Goal: Transaction & Acquisition: Obtain resource

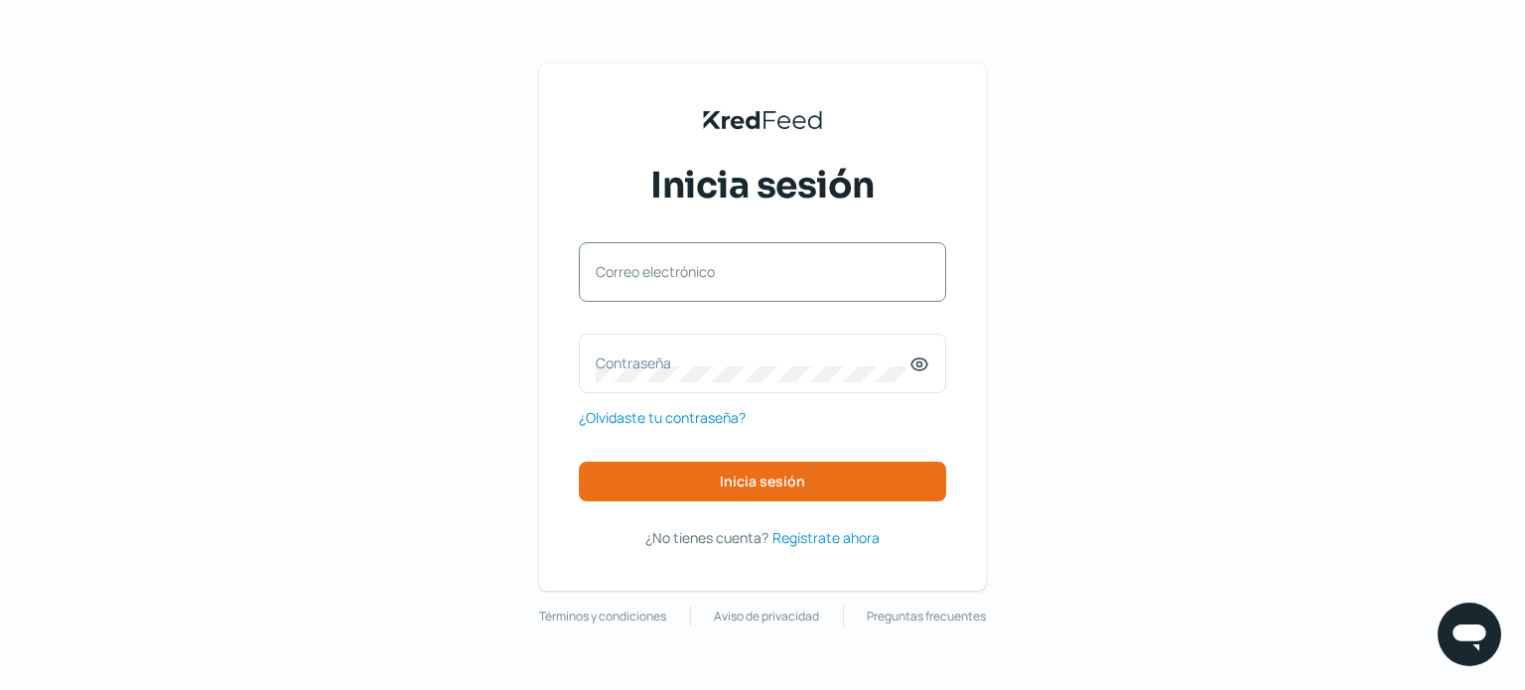
click at [661, 264] on label "Correo electrónico" at bounding box center [753, 271] width 314 height 19
click at [661, 273] on input "Correo electrónico" at bounding box center [763, 282] width 334 height 18
type input "[EMAIL_ADDRESS][DOMAIN_NAME]"
click at [608, 356] on label "Contraseña" at bounding box center [753, 362] width 314 height 19
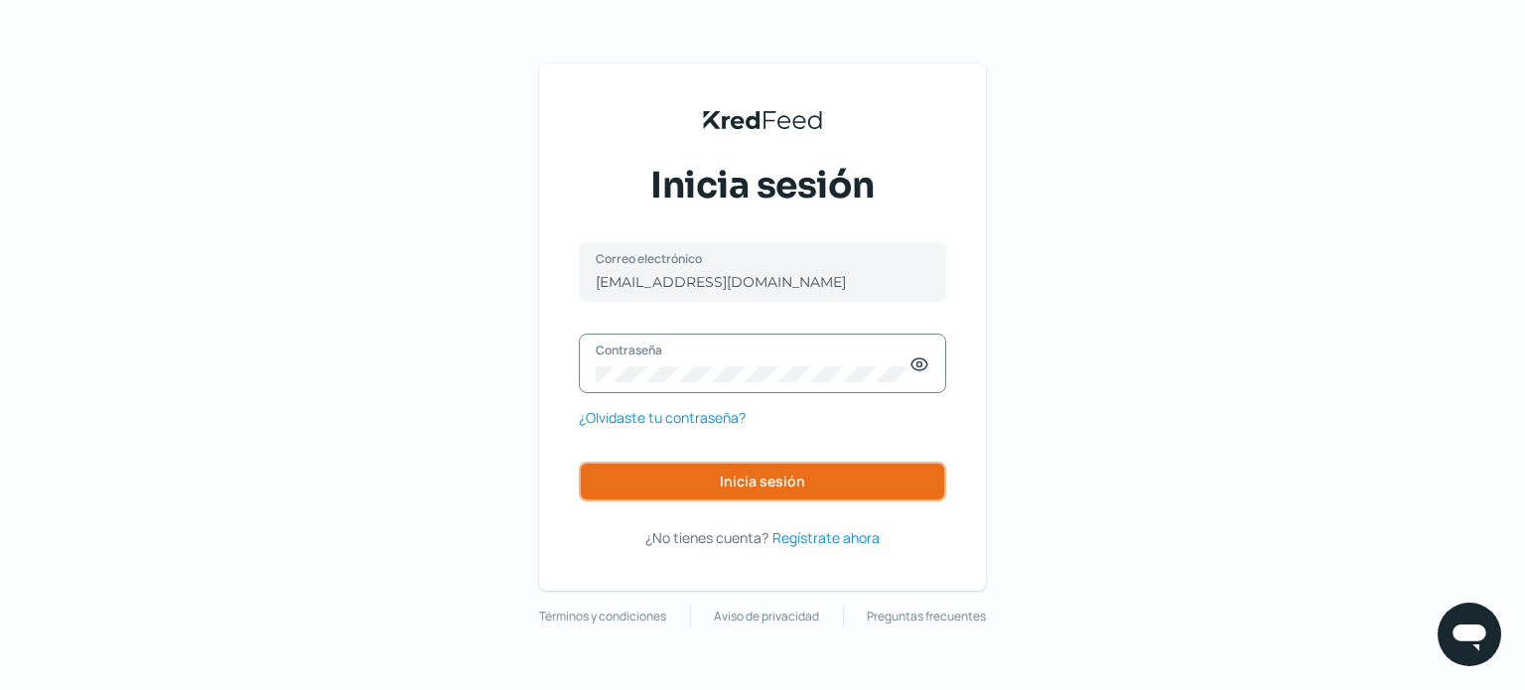
click at [739, 474] on span "Inicia sesión" at bounding box center [762, 481] width 85 height 14
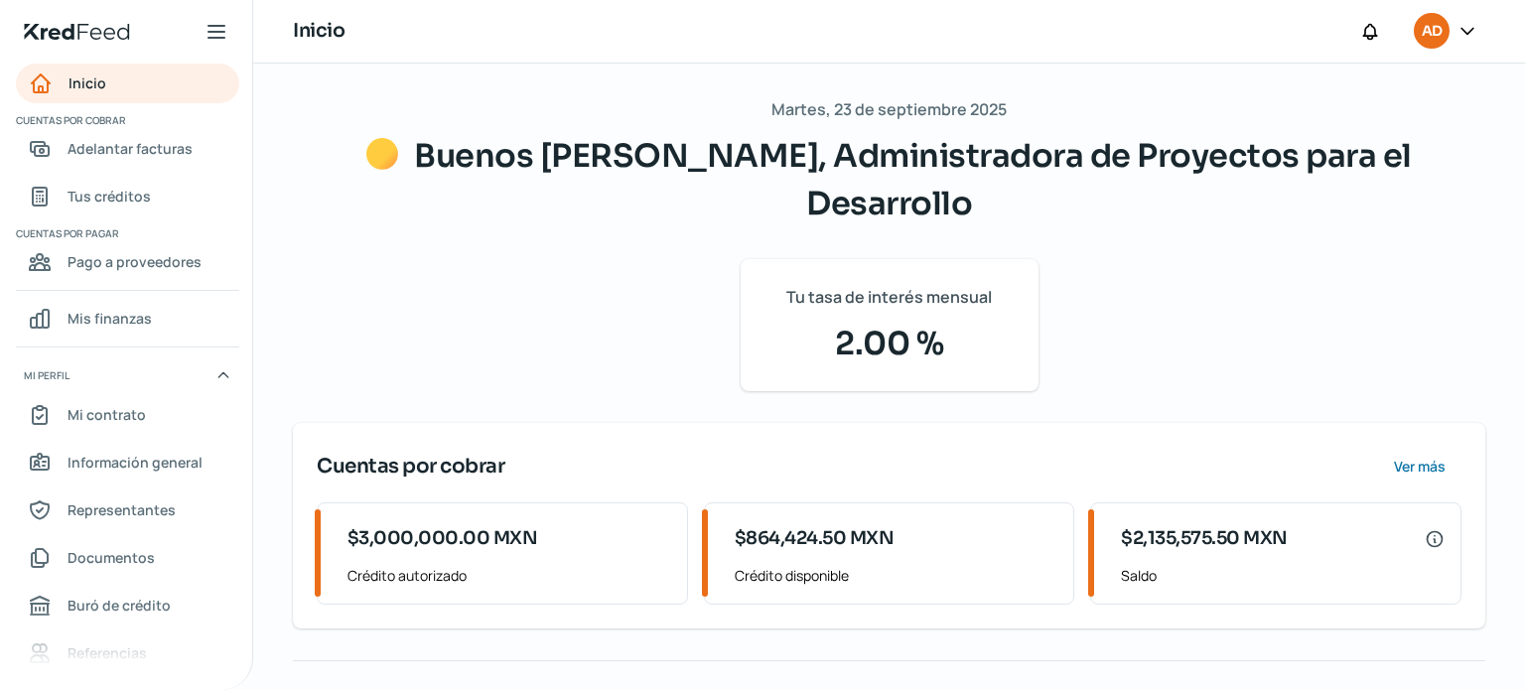
click at [1469, 29] on icon at bounding box center [1467, 31] width 20 height 20
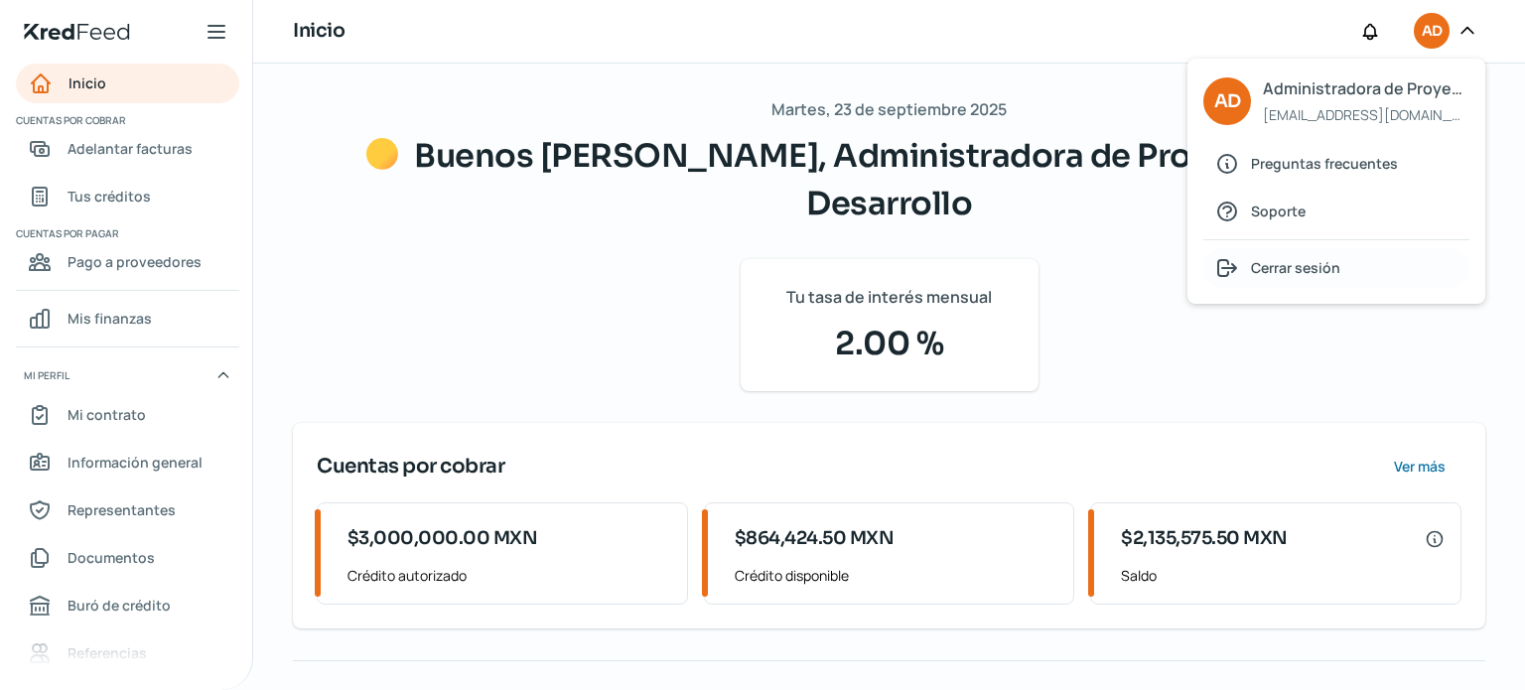
click at [1292, 265] on span "Cerrar sesión" at bounding box center [1295, 267] width 89 height 25
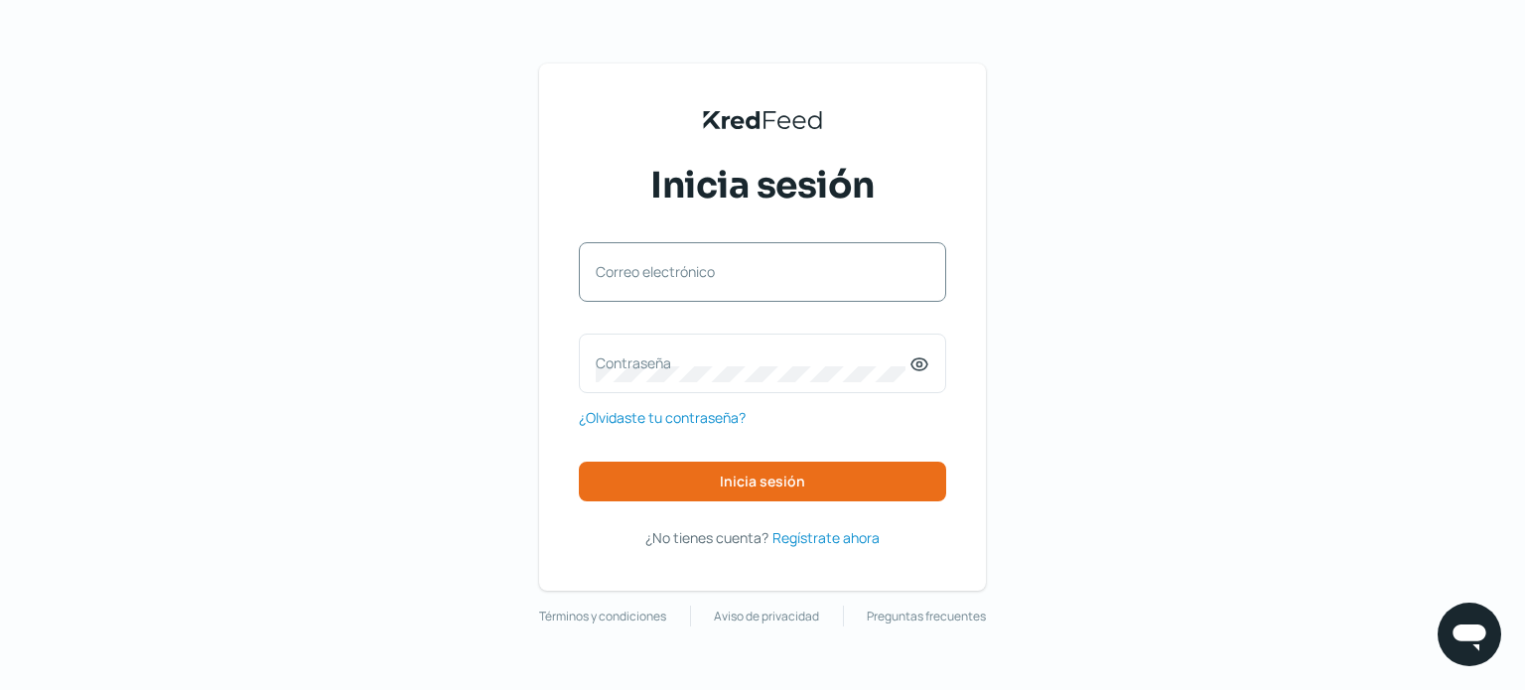
click at [732, 269] on label "Correo electrónico" at bounding box center [753, 271] width 314 height 19
click at [732, 273] on input "Correo electrónico" at bounding box center [763, 282] width 334 height 18
type input "[EMAIL_ADDRESS][DOMAIN_NAME]"
click at [653, 356] on label "Contraseña" at bounding box center [753, 362] width 314 height 19
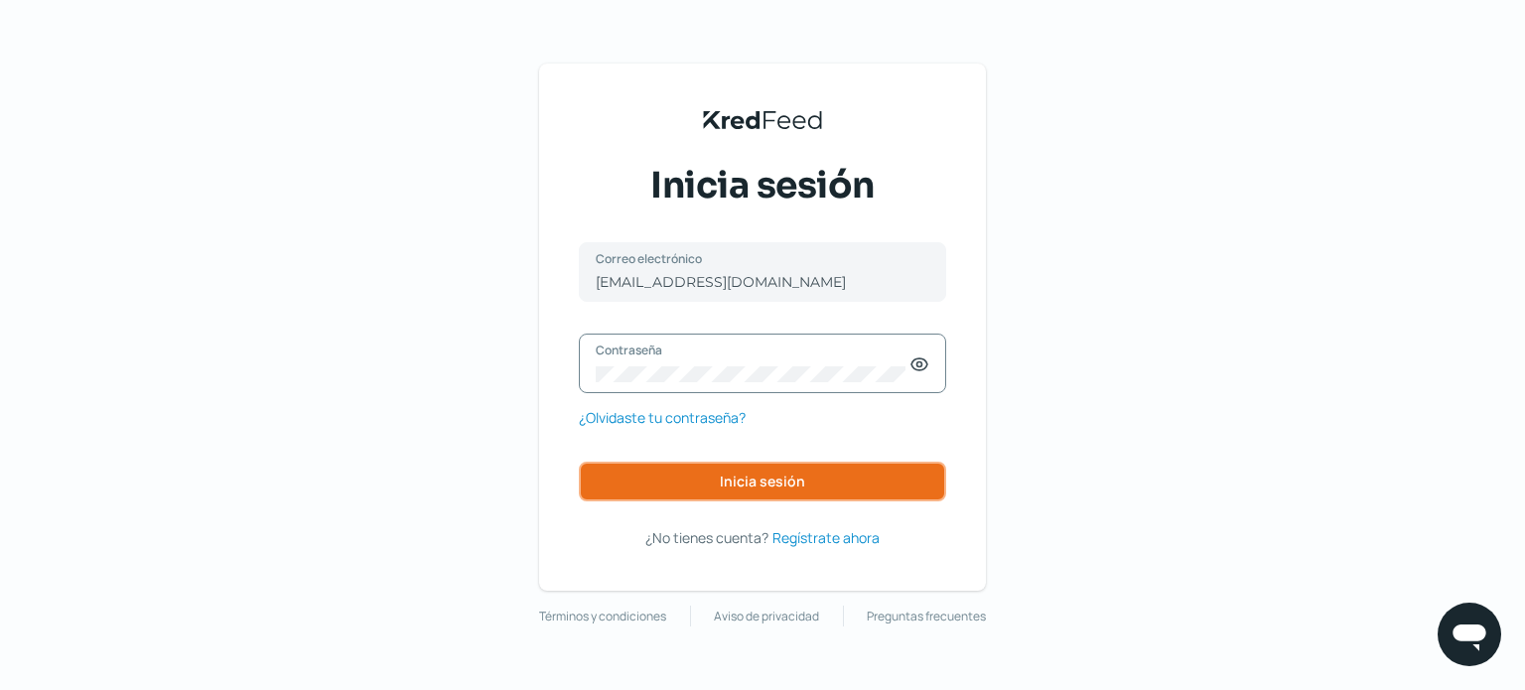
click at [759, 475] on span "Inicia sesión" at bounding box center [762, 481] width 85 height 14
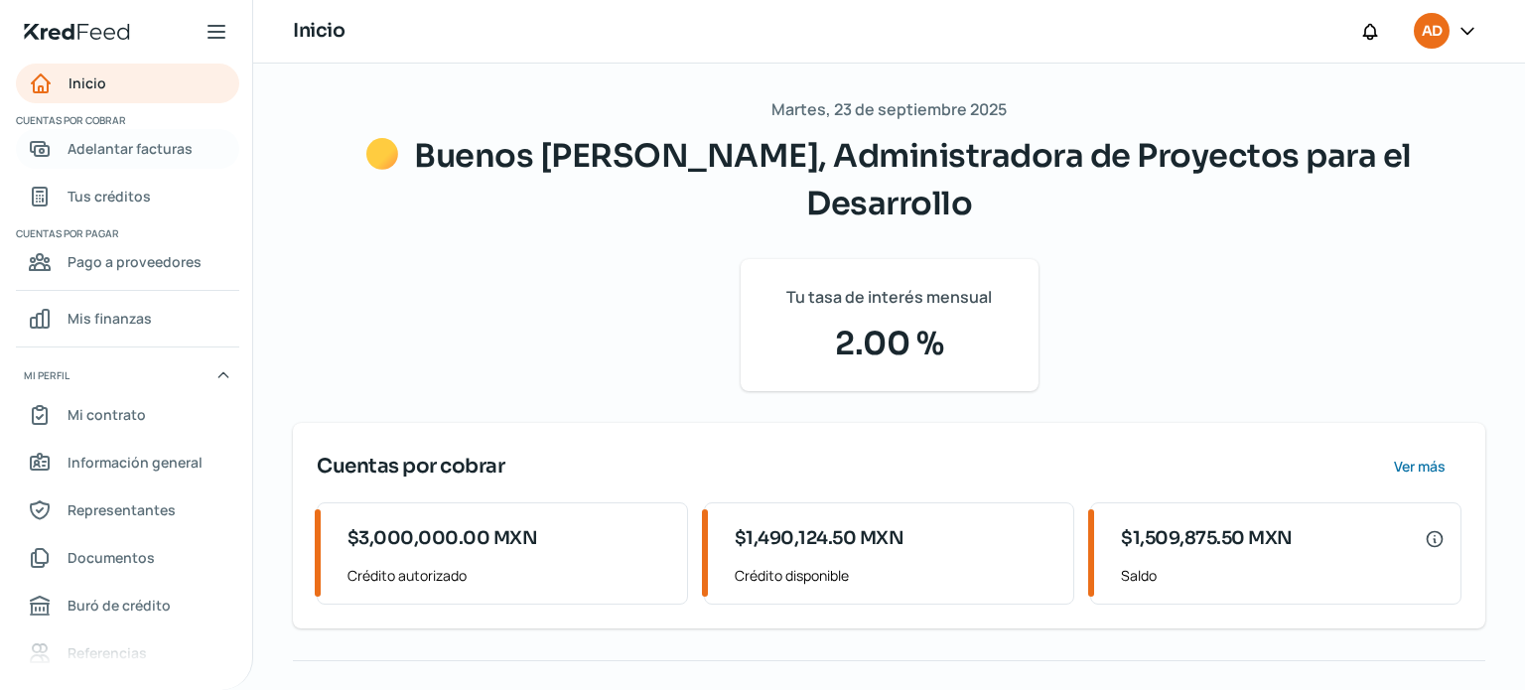
click at [149, 143] on span "Adelantar facturas" at bounding box center [130, 148] width 125 height 25
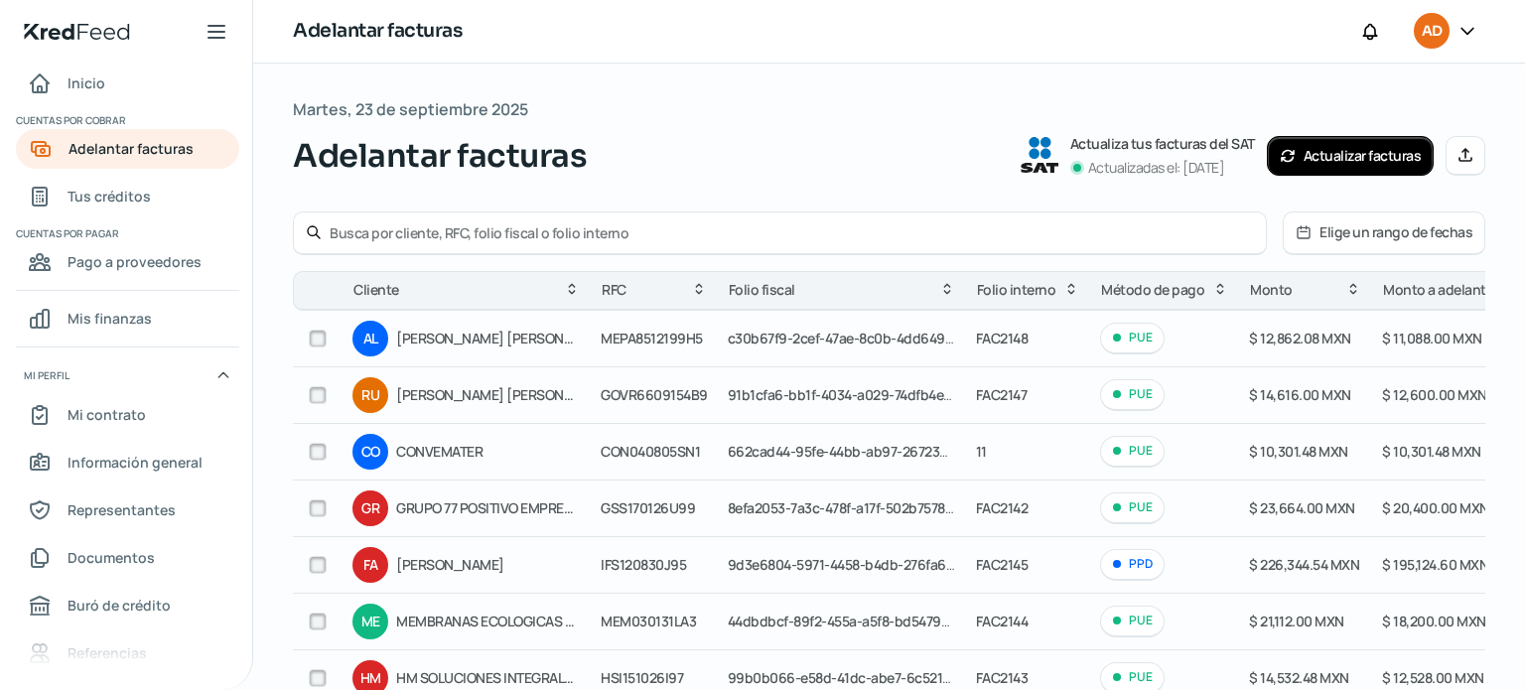
click at [332, 235] on input "text" at bounding box center [792, 232] width 924 height 19
click at [315, 231] on icon at bounding box center [314, 232] width 16 height 16
drag, startPoint x: 335, startPoint y: 230, endPoint x: 345, endPoint y: 237, distance: 12.9
click at [341, 236] on input "text" at bounding box center [792, 232] width 924 height 19
type input "HSM020611KN8"
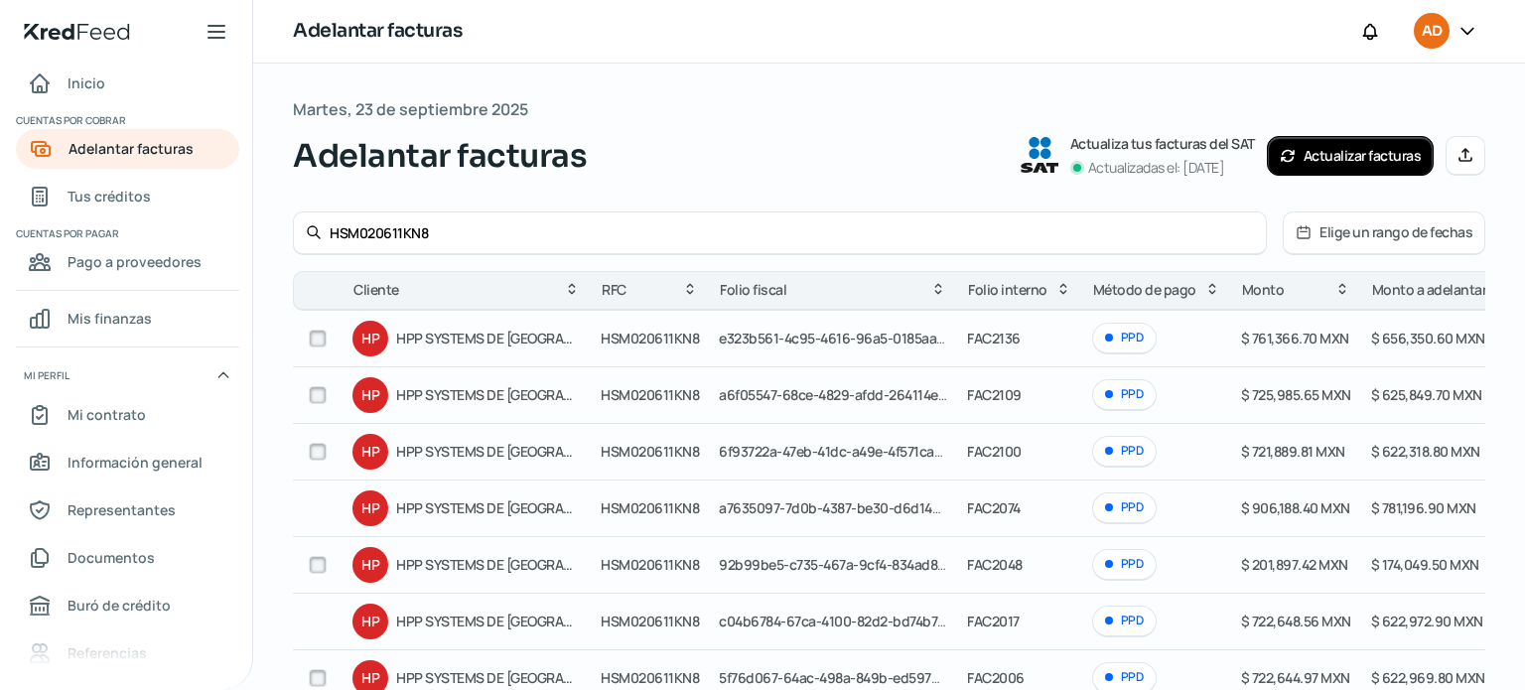
click at [318, 449] on input "checkbox" at bounding box center [318, 452] width 18 height 18
checkbox input "true"
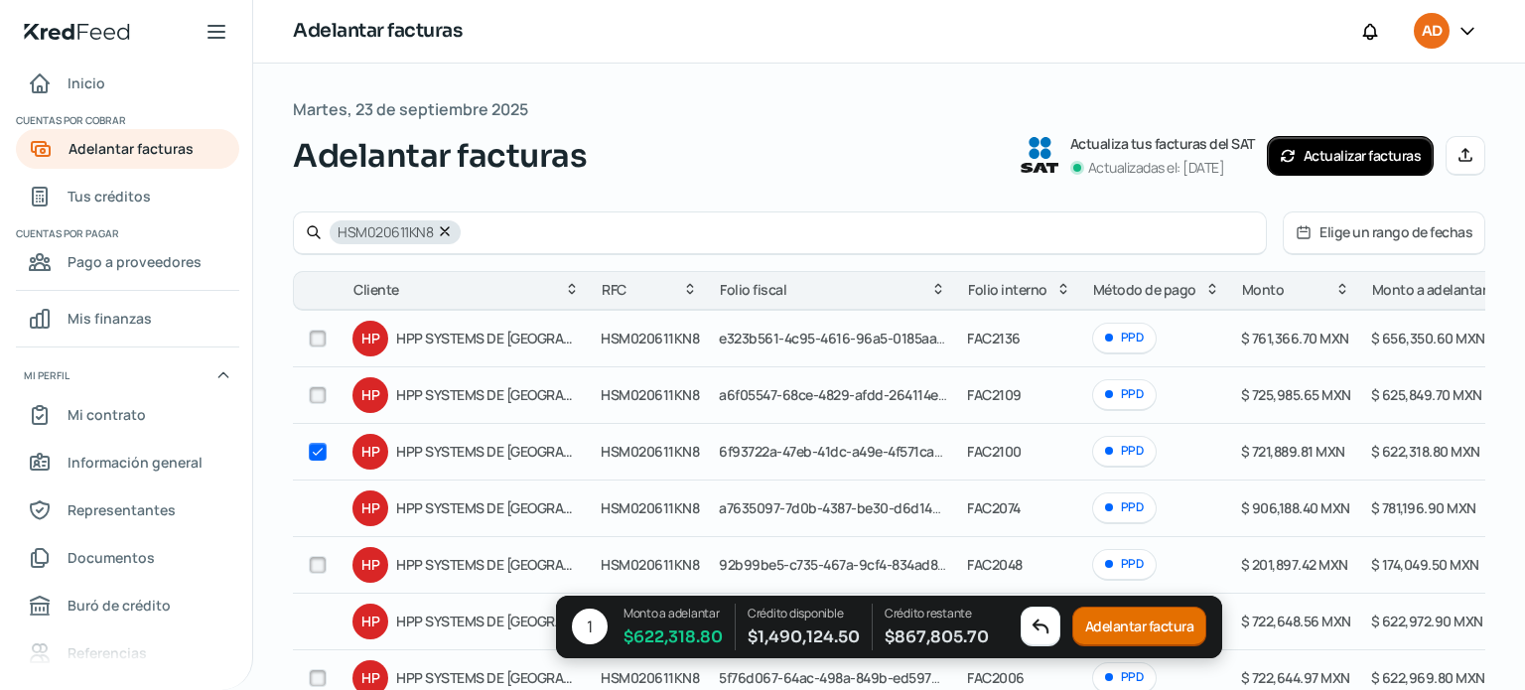
click at [1141, 616] on button "Adelantar factura" at bounding box center [1139, 628] width 135 height 40
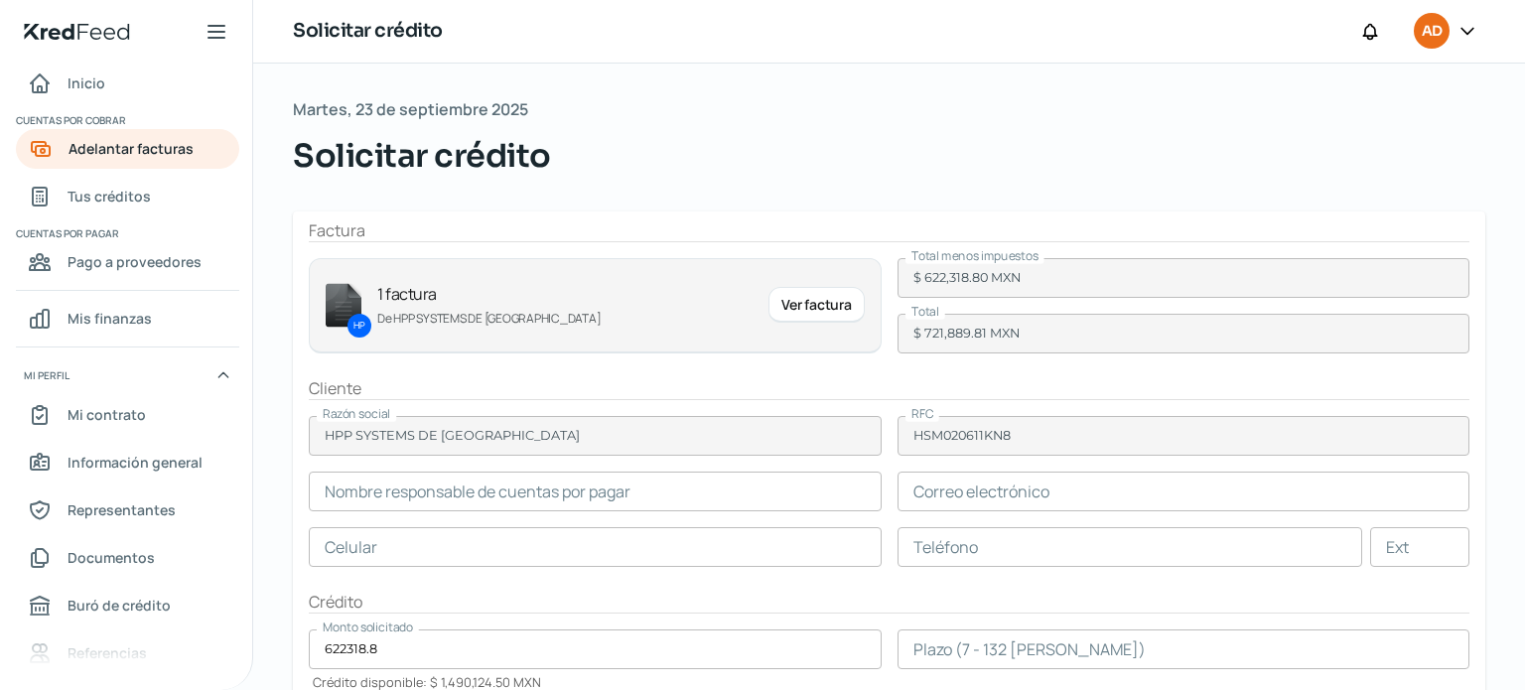
type input "[PERSON_NAME]"
type input "[PERSON_NAME][EMAIL_ADDRESS][PERSON_NAME][DOMAIN_NAME]"
type input "55 - 7688 - 2936"
type input "1"
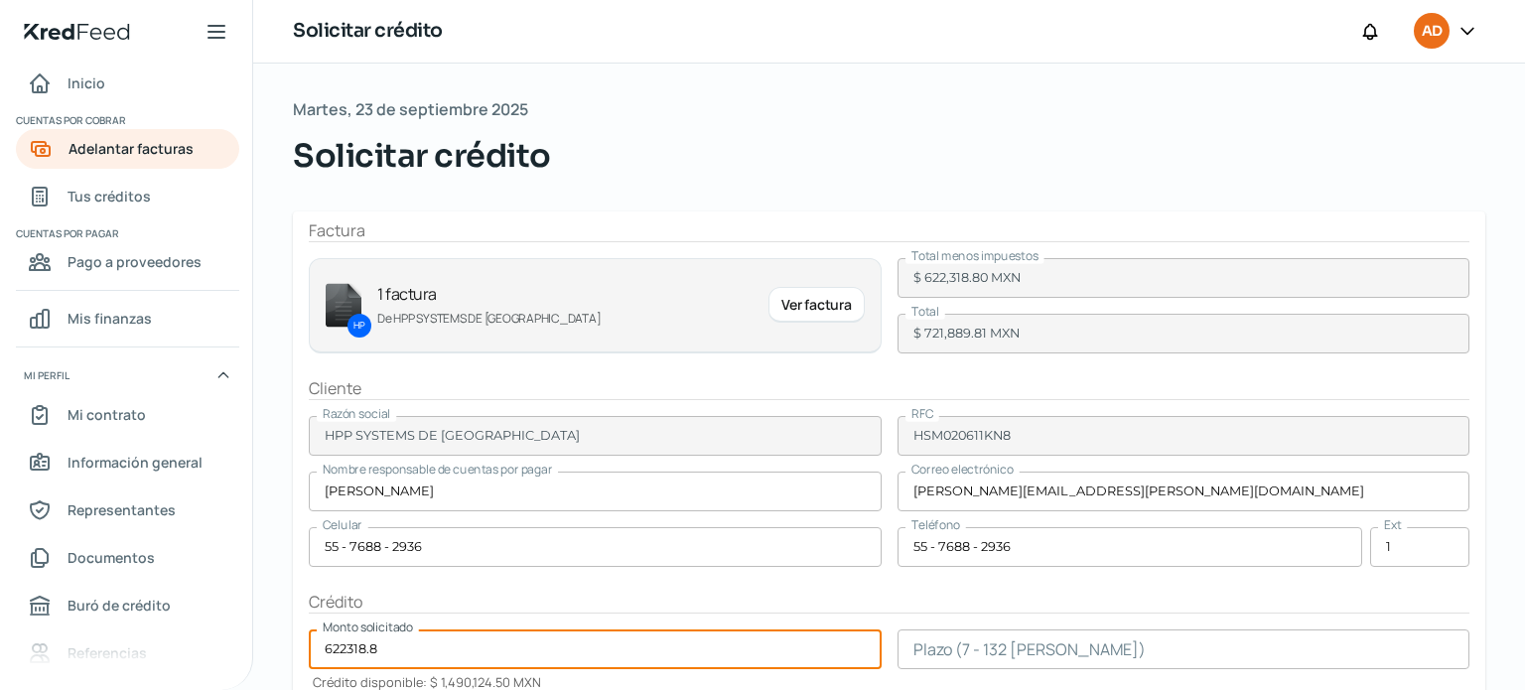
click at [390, 650] on input "622318.8" at bounding box center [595, 649] width 573 height 40
type input "6"
type input "380000.00"
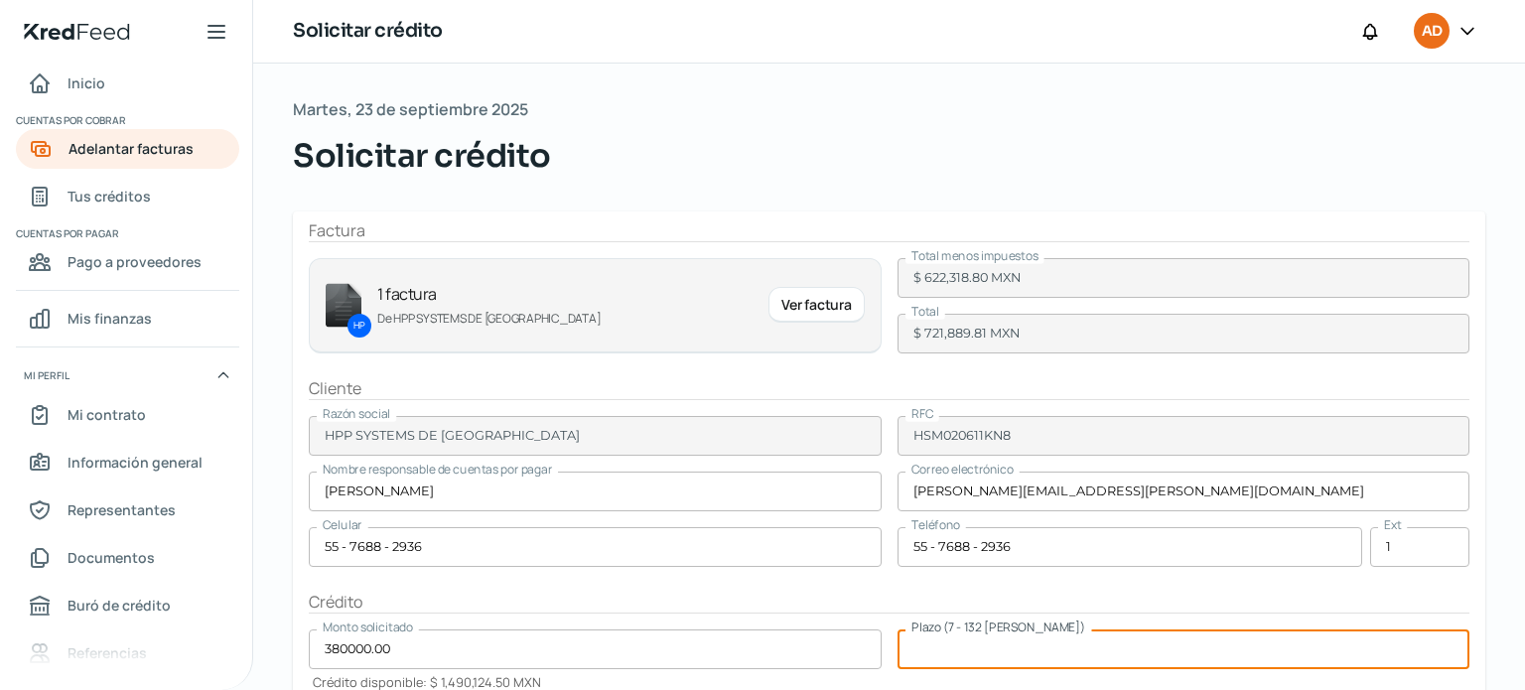
click at [1057, 646] on input "number" at bounding box center [1183, 649] width 573 height 40
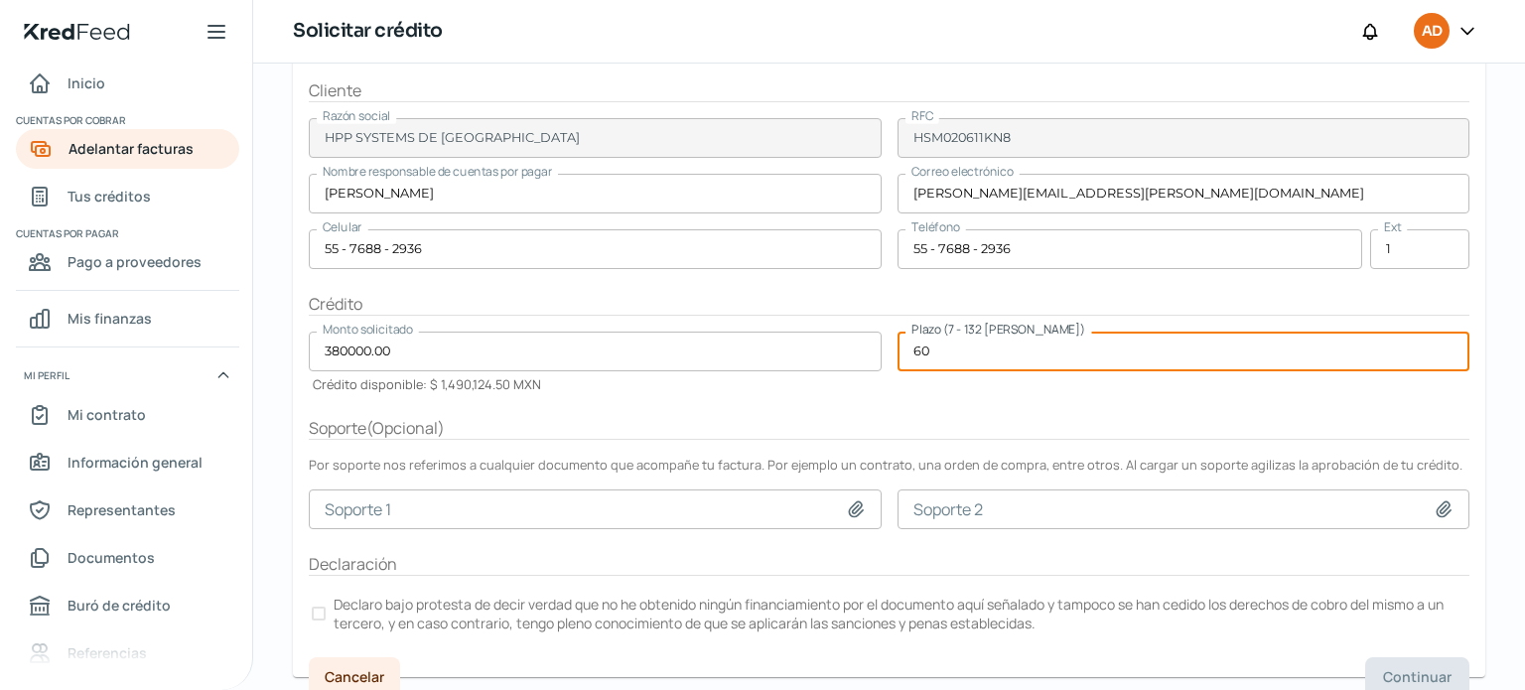
scroll to position [313, 0]
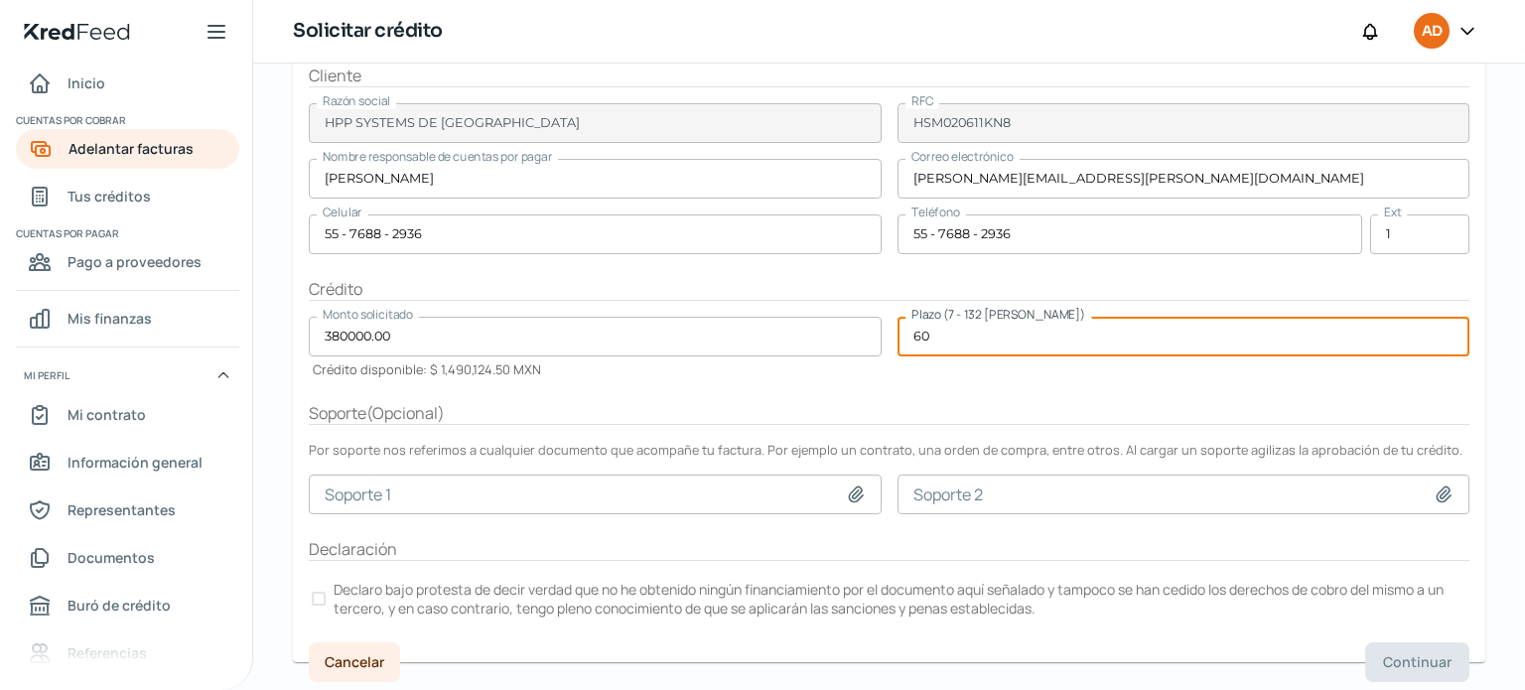
type input "60"
click at [318, 593] on div at bounding box center [319, 599] width 14 height 14
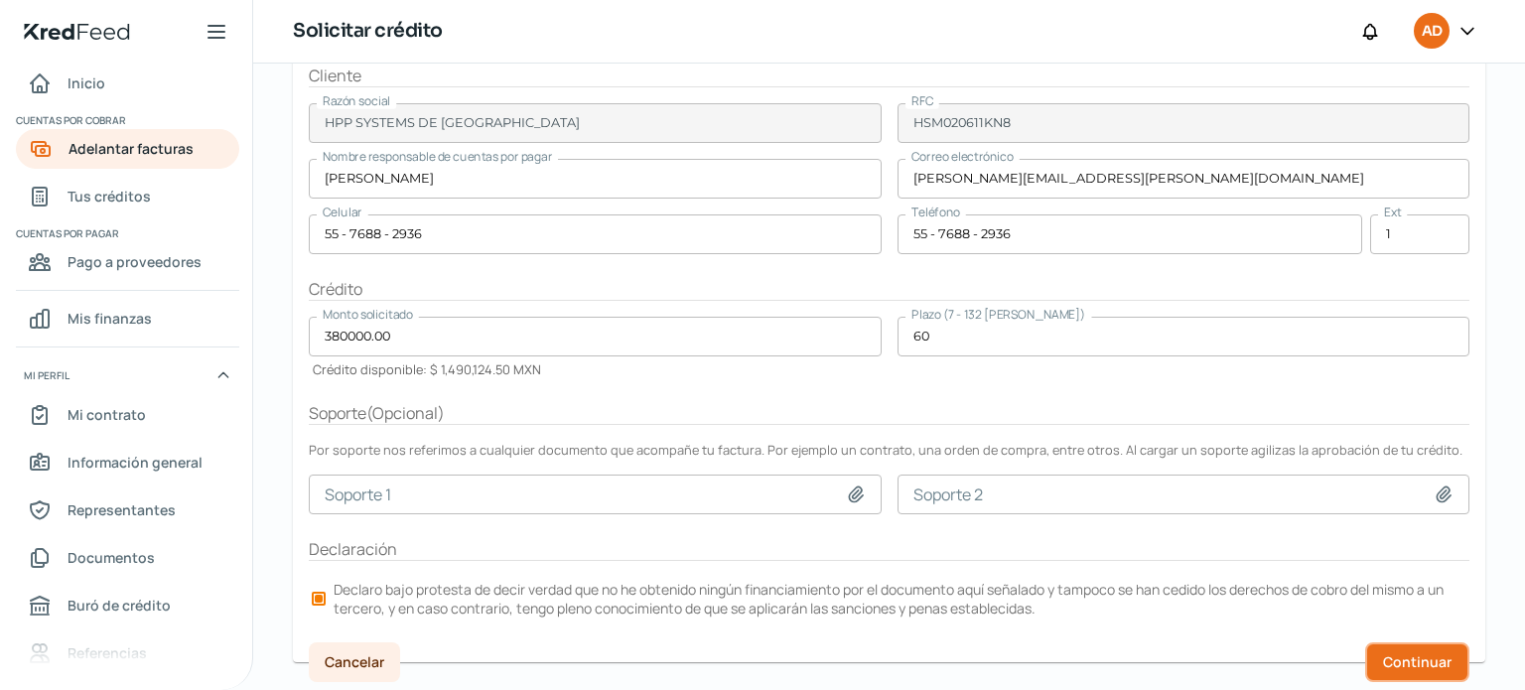
click at [1422, 655] on span "Continuar" at bounding box center [1417, 662] width 68 height 14
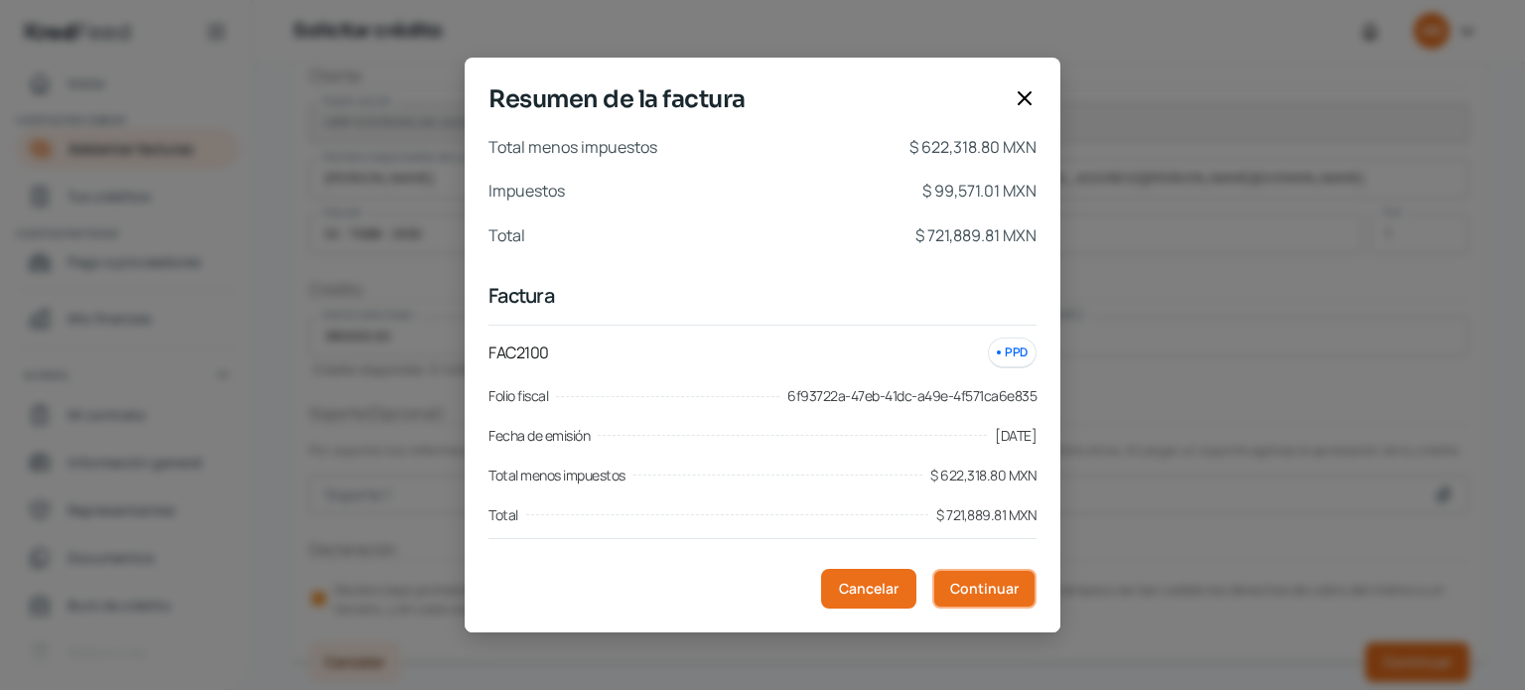
click at [984, 584] on span "Continuar" at bounding box center [984, 589] width 68 height 14
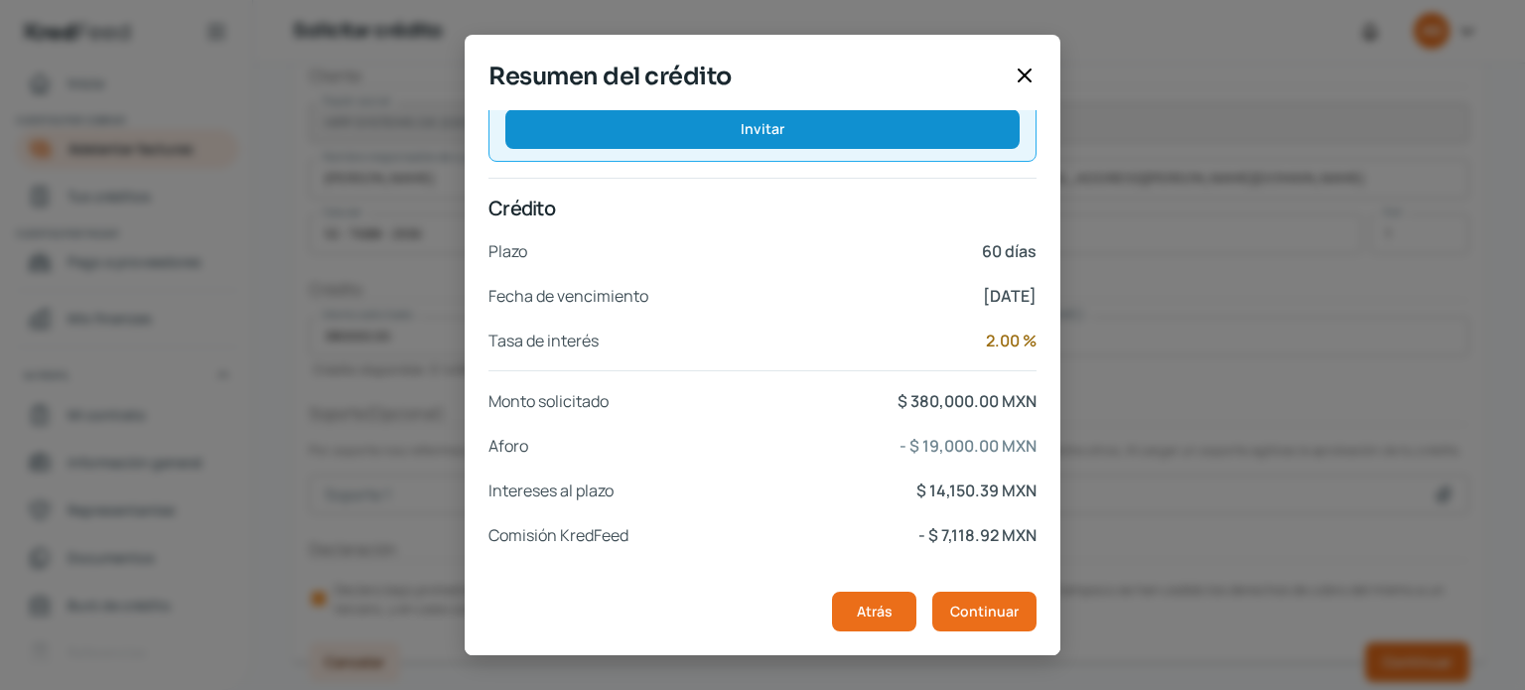
scroll to position [377, 0]
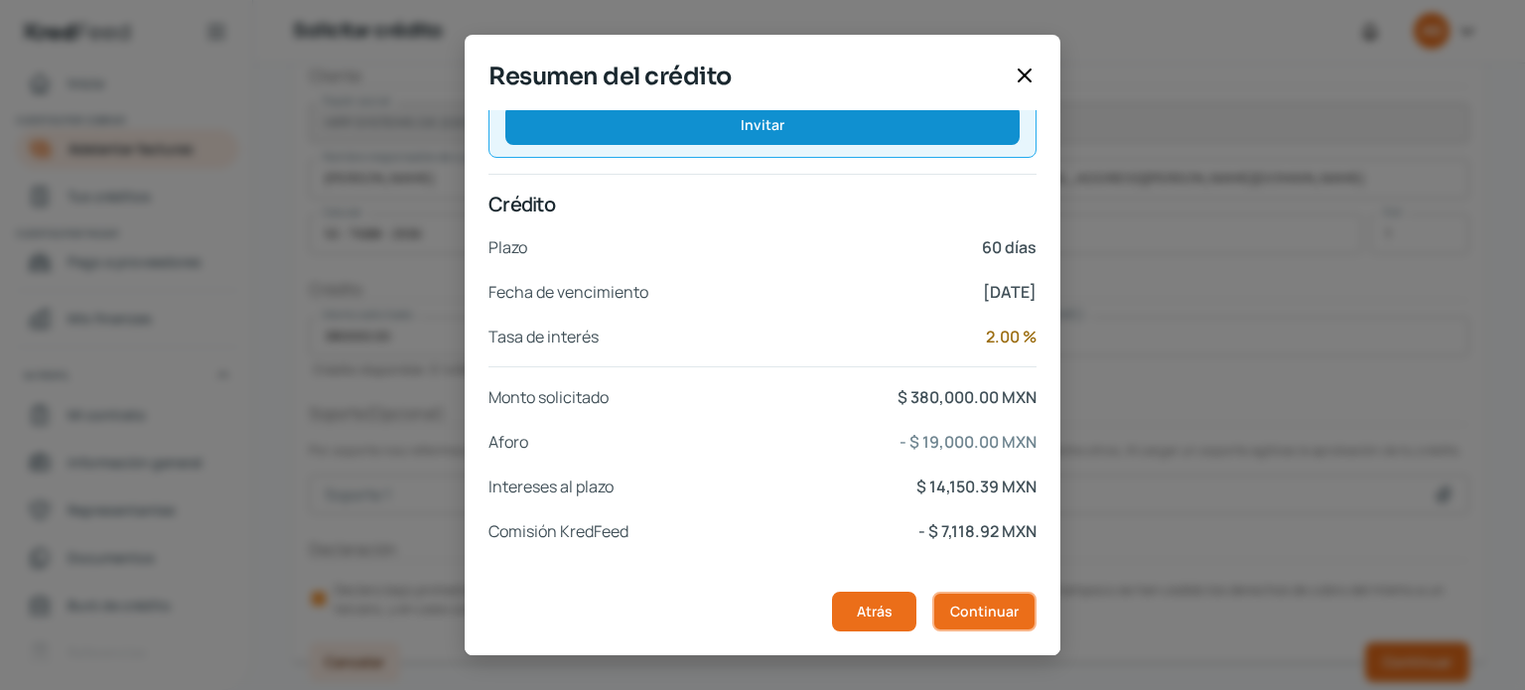
click at [996, 609] on span "Continuar" at bounding box center [984, 612] width 68 height 14
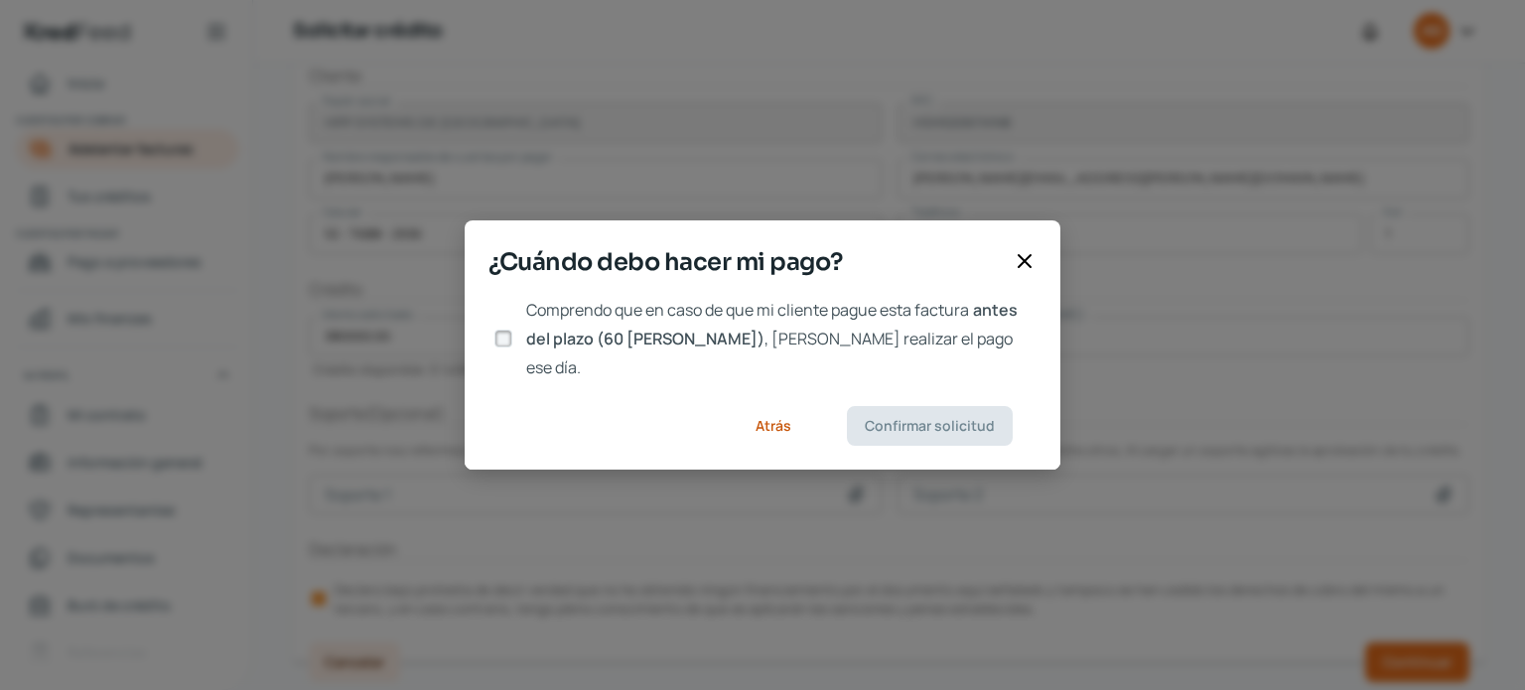
click at [499, 339] on input "Comprendo que en caso de que mi cliente pague esta factura antes del plazo (60 …" at bounding box center [503, 339] width 18 height 18
checkbox input "true"
click at [901, 419] on span "Confirmar solicitud" at bounding box center [930, 426] width 130 height 14
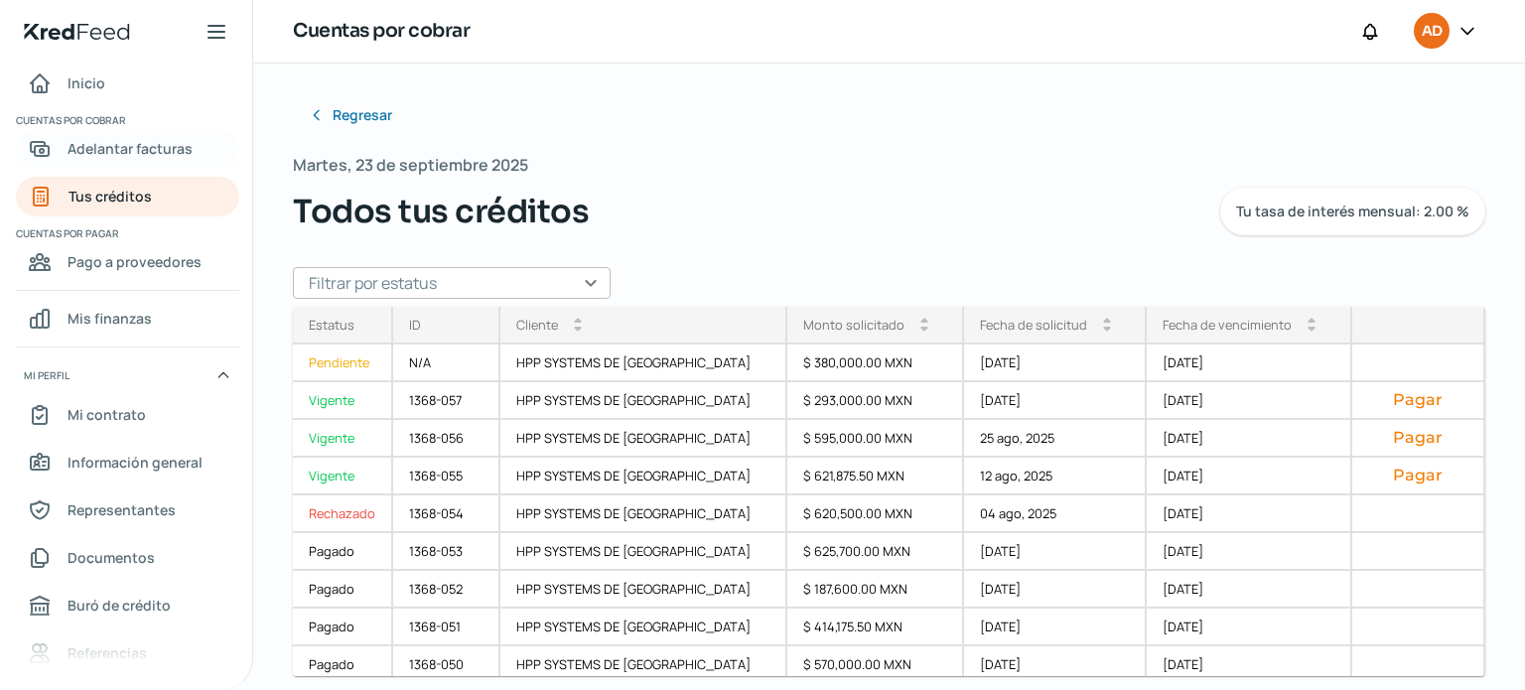
click at [138, 144] on span "Adelantar facturas" at bounding box center [130, 148] width 125 height 25
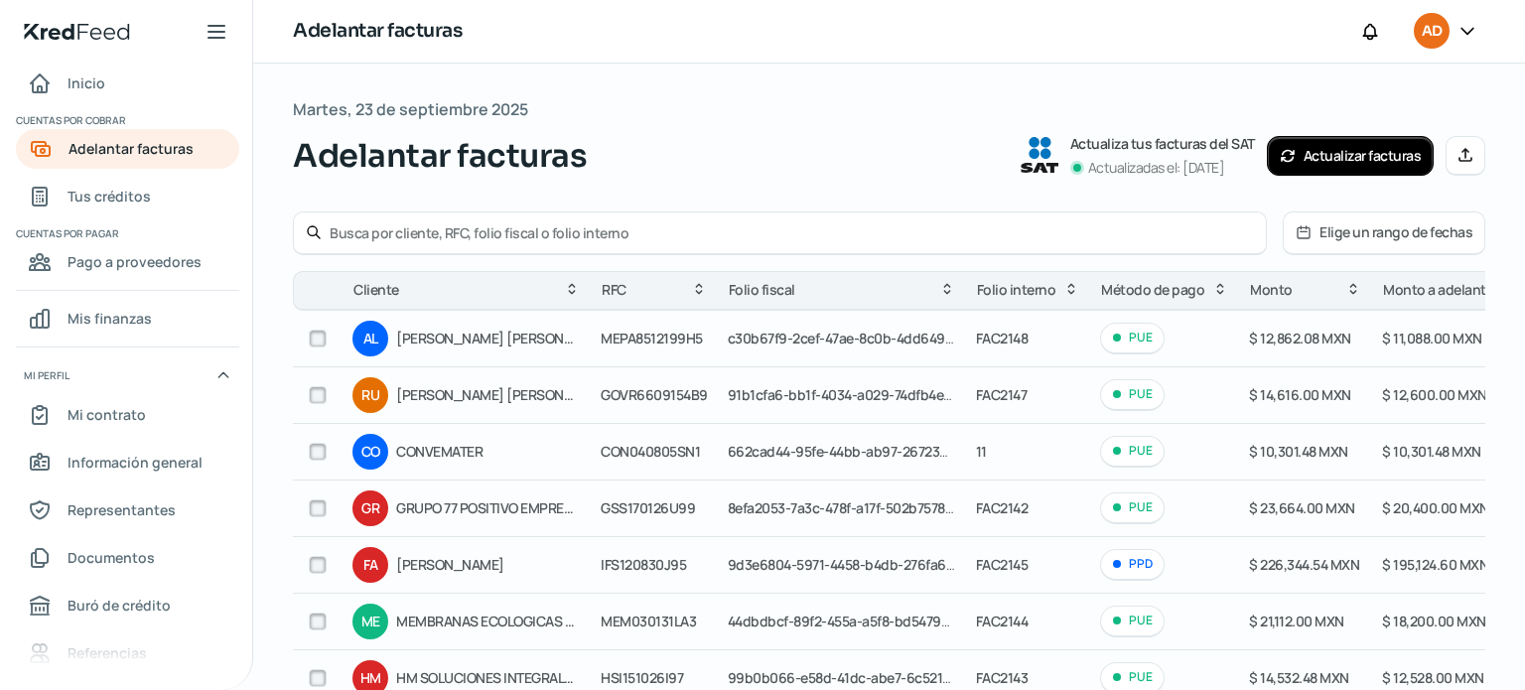
click at [328, 229] on div at bounding box center [780, 233] width 974 height 44
click at [331, 230] on input "text" at bounding box center [792, 232] width 924 height 19
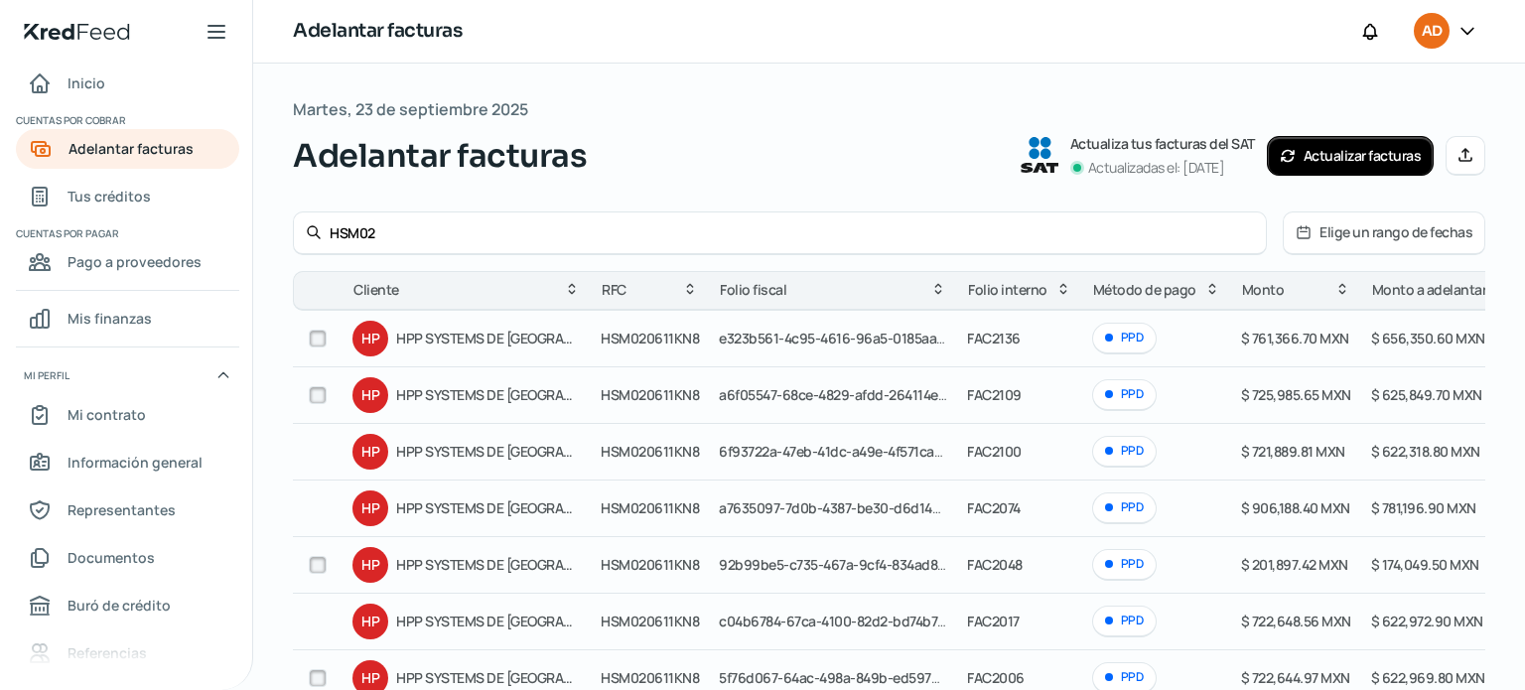
type input "HSM02"
click at [317, 333] on input "checkbox" at bounding box center [318, 339] width 18 height 18
checkbox input "true"
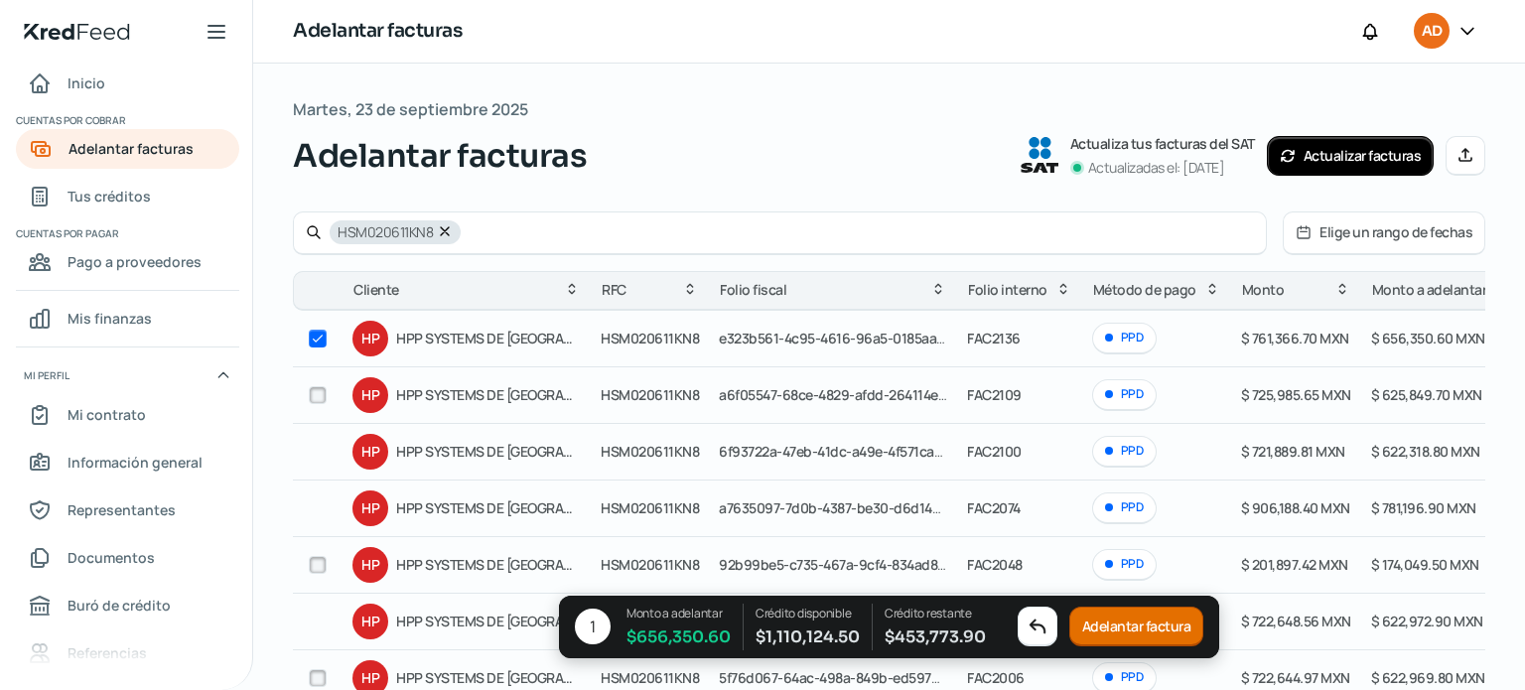
click at [1146, 618] on button "Adelantar factura" at bounding box center [1136, 628] width 135 height 40
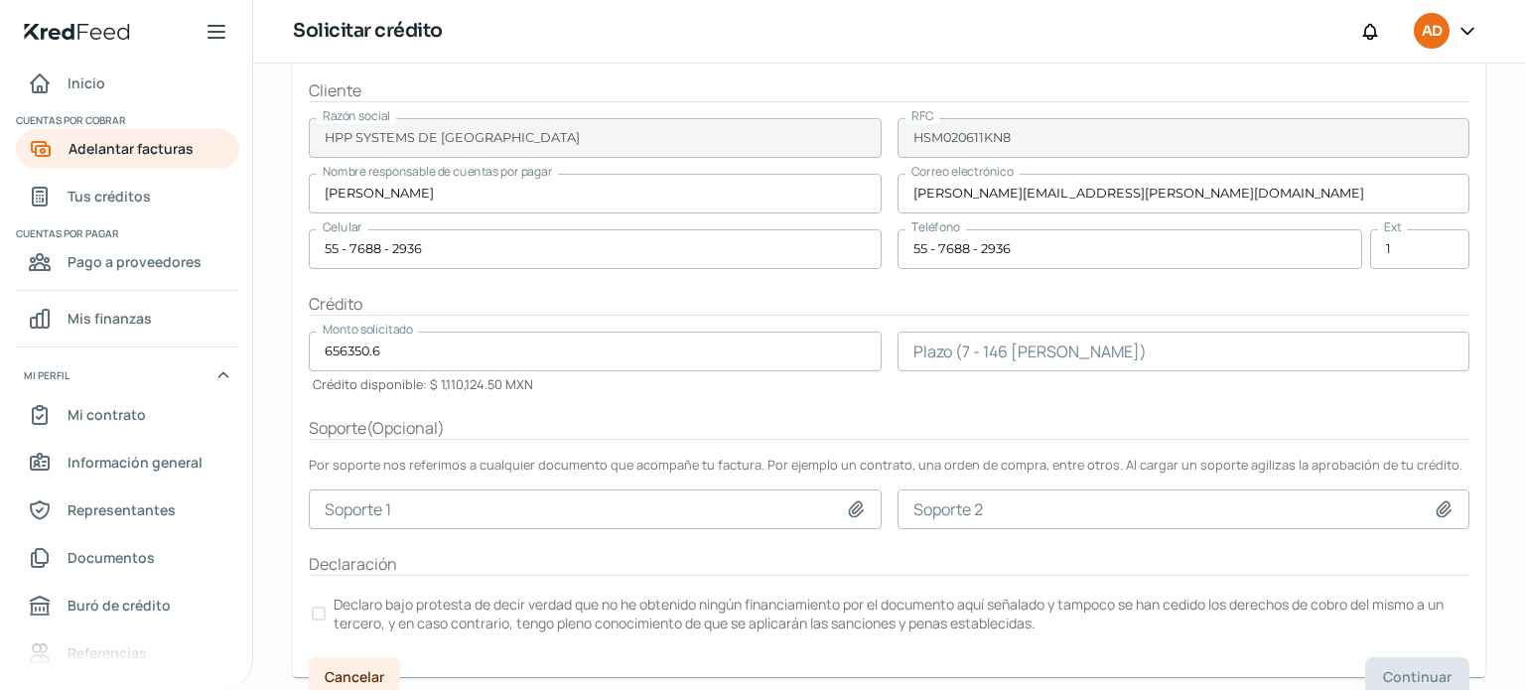
scroll to position [305, 0]
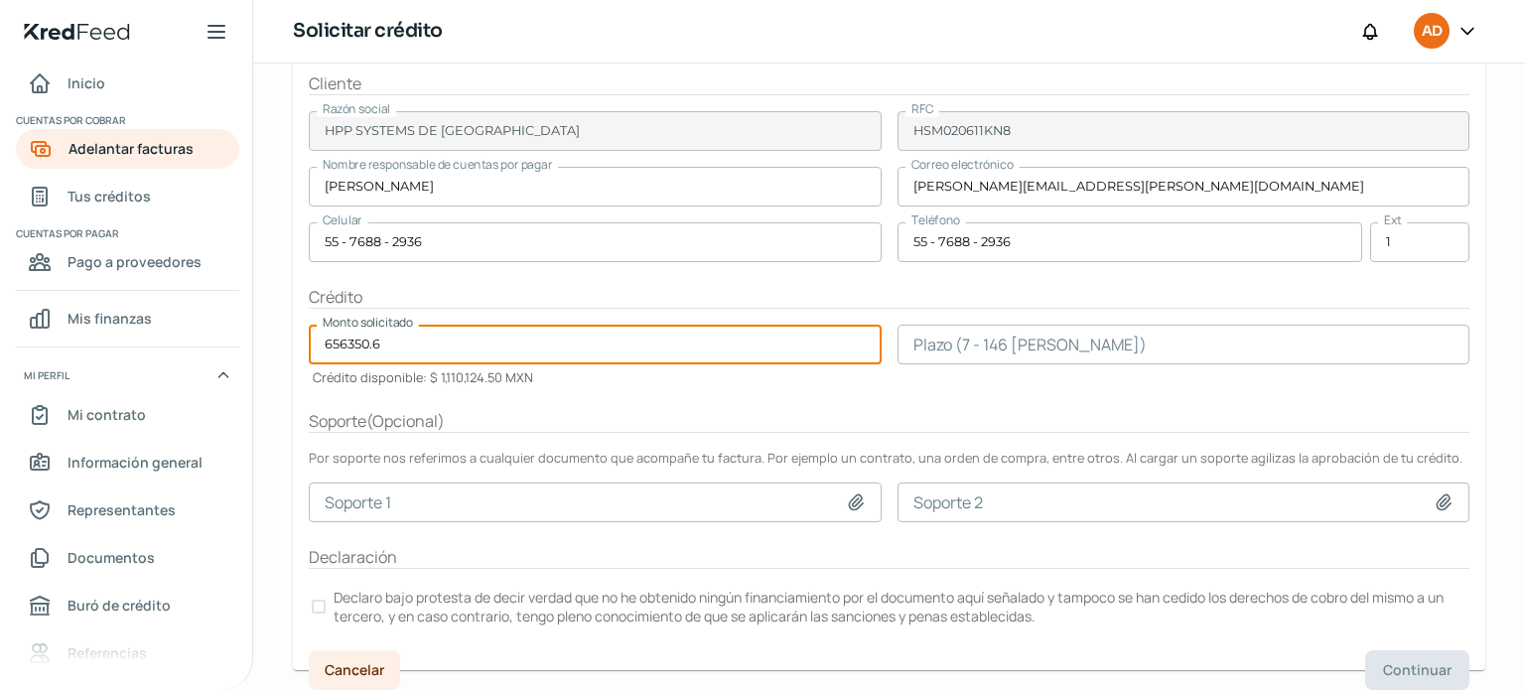
click at [399, 340] on input "656350.6" at bounding box center [595, 345] width 573 height 40
type input "6"
type input "360000.00"
click at [1048, 343] on input "number" at bounding box center [1183, 345] width 573 height 40
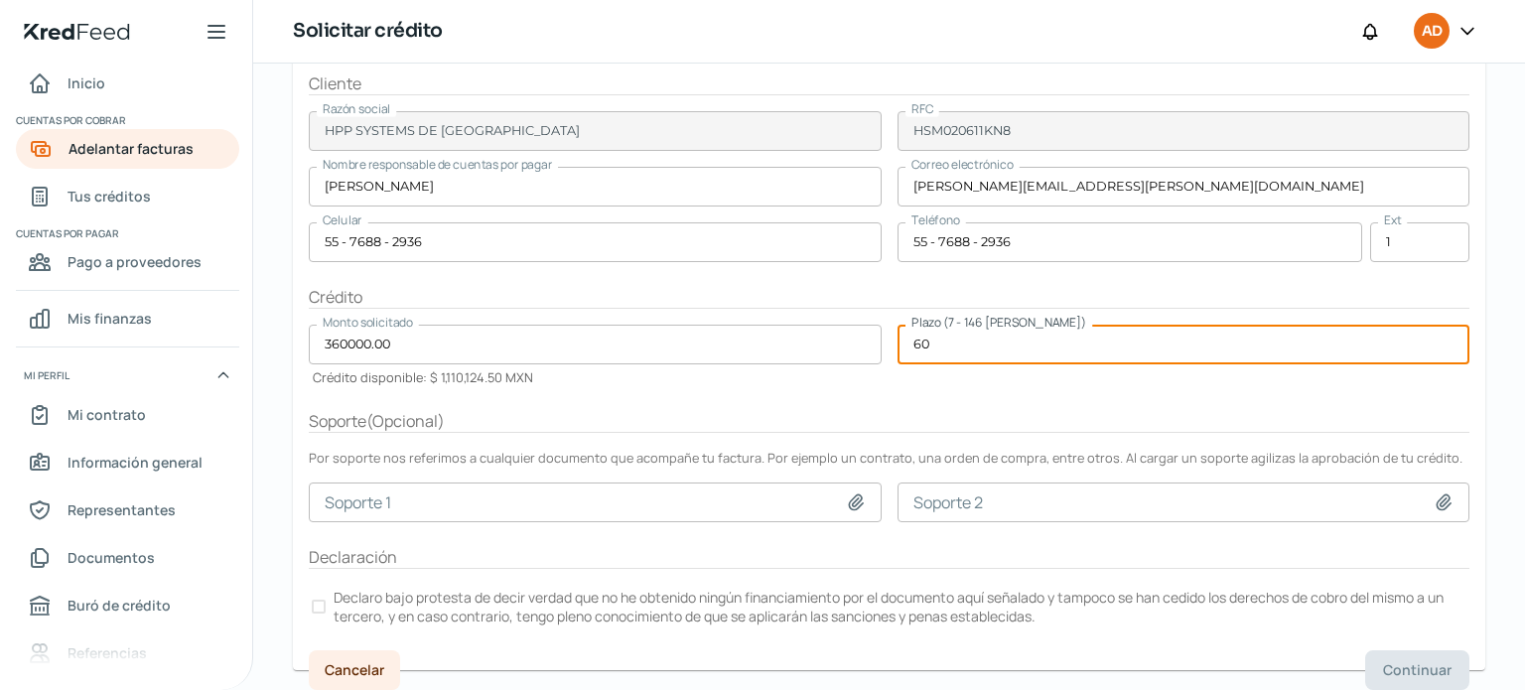
scroll to position [313, 0]
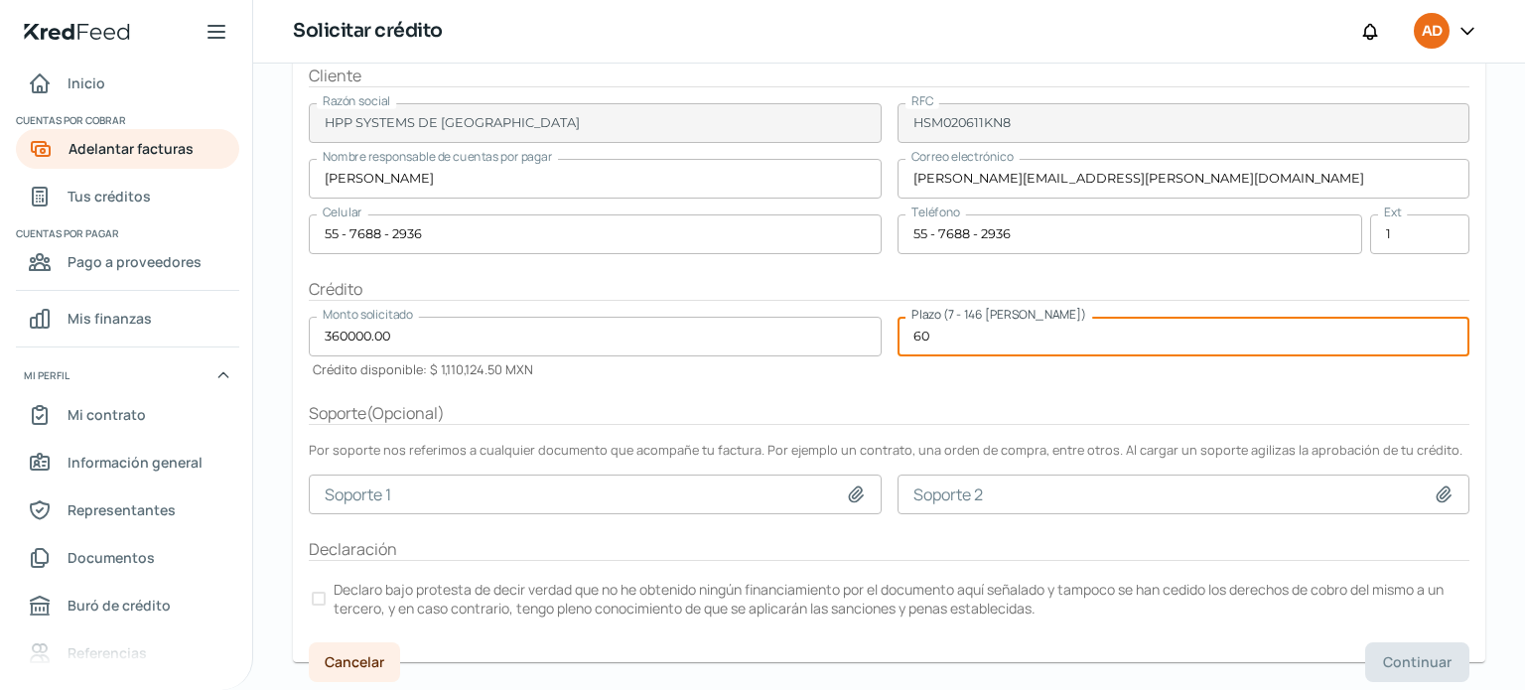
type input "60"
click at [318, 595] on div at bounding box center [319, 599] width 14 height 14
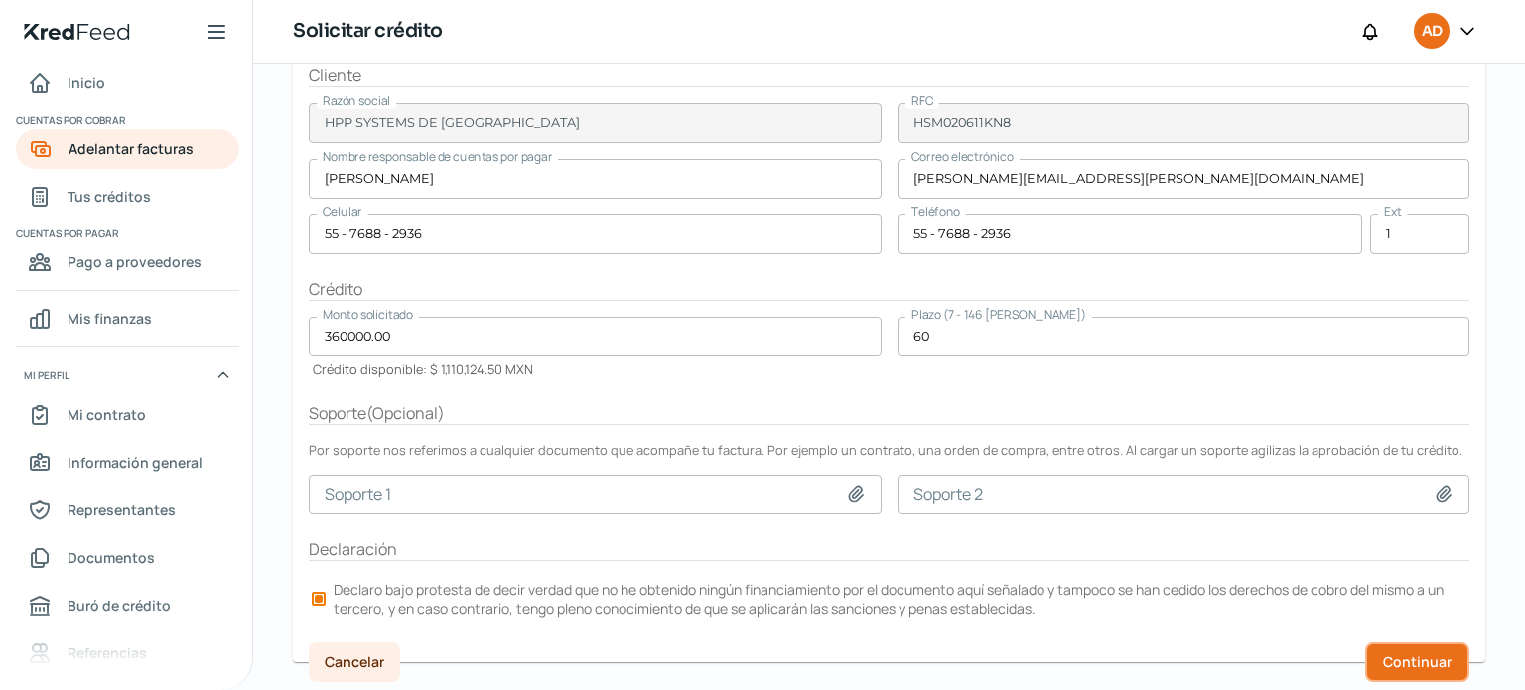
click at [1410, 655] on span "Continuar" at bounding box center [1417, 662] width 68 height 14
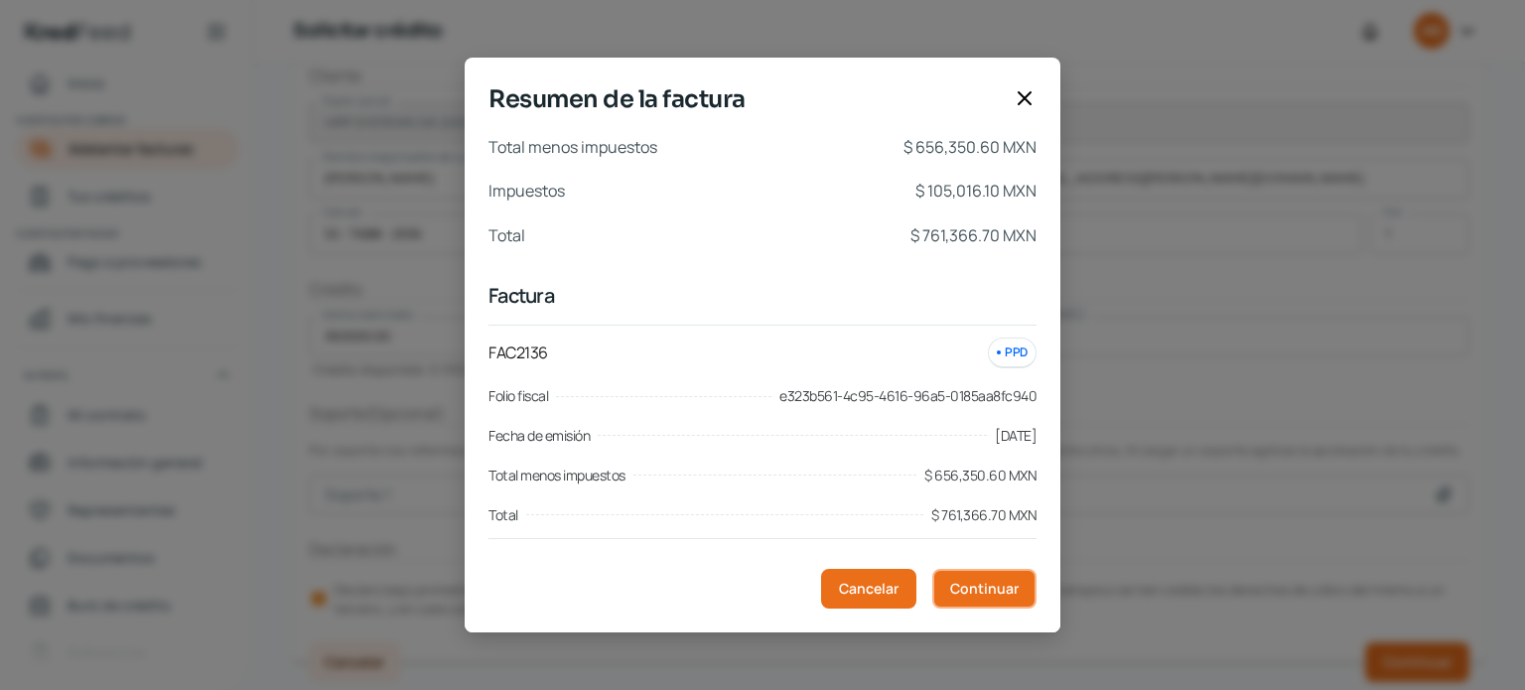
click at [984, 590] on span "Continuar" at bounding box center [984, 589] width 68 height 14
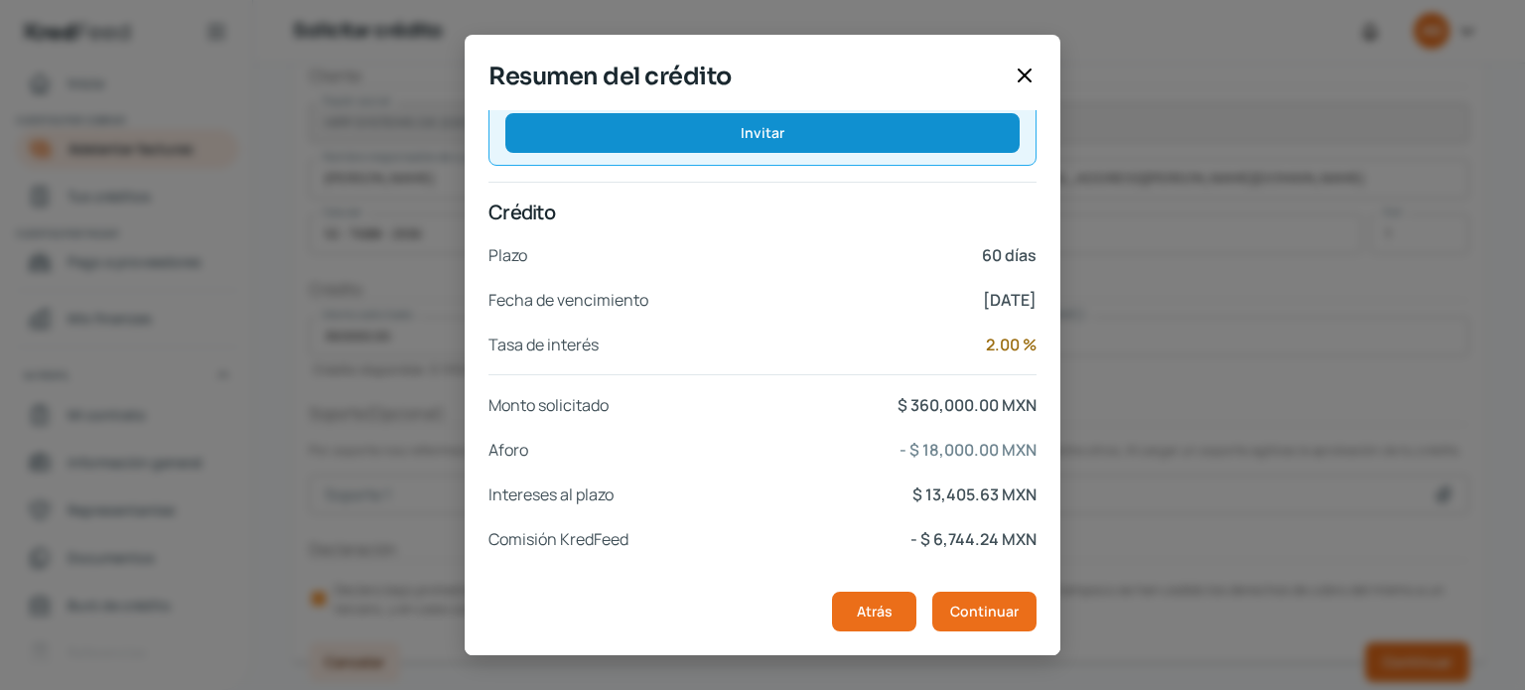
scroll to position [377, 0]
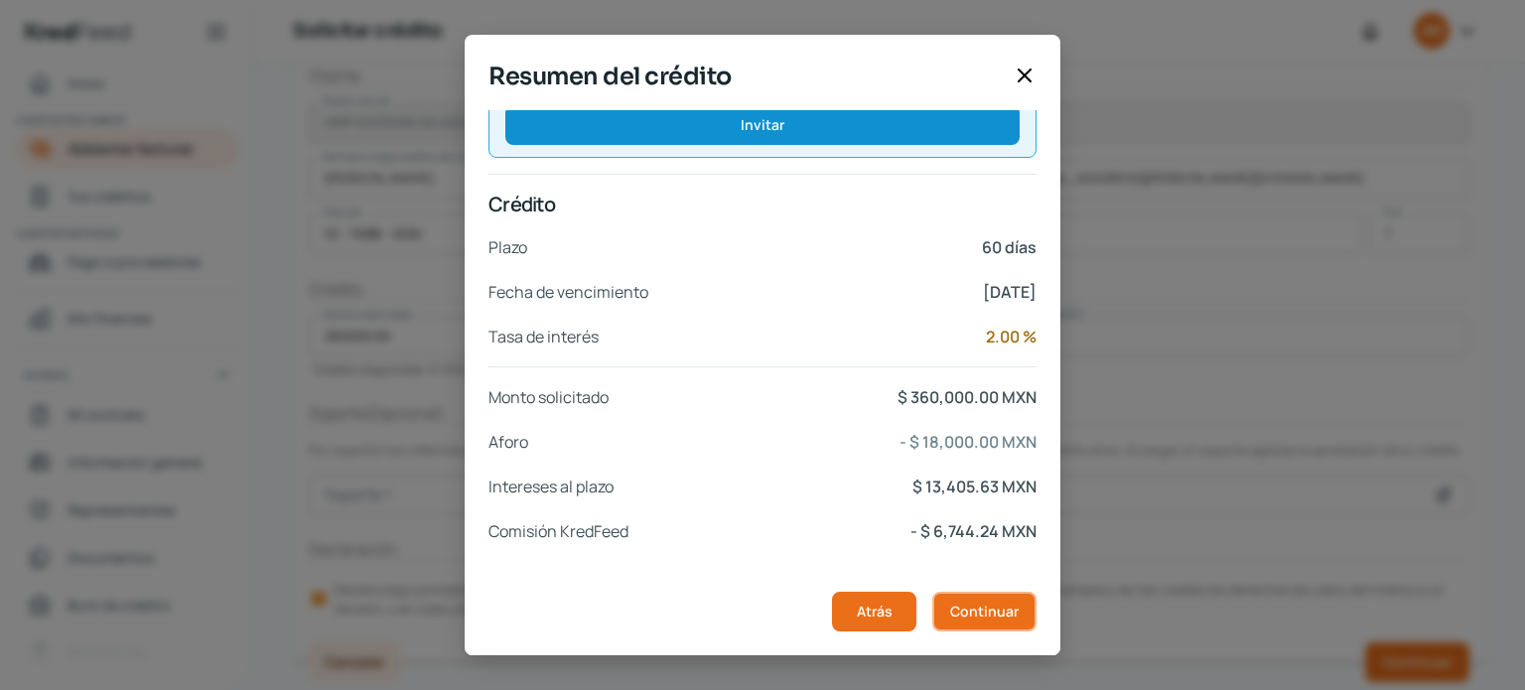
click at [977, 610] on span "Continuar" at bounding box center [984, 612] width 68 height 14
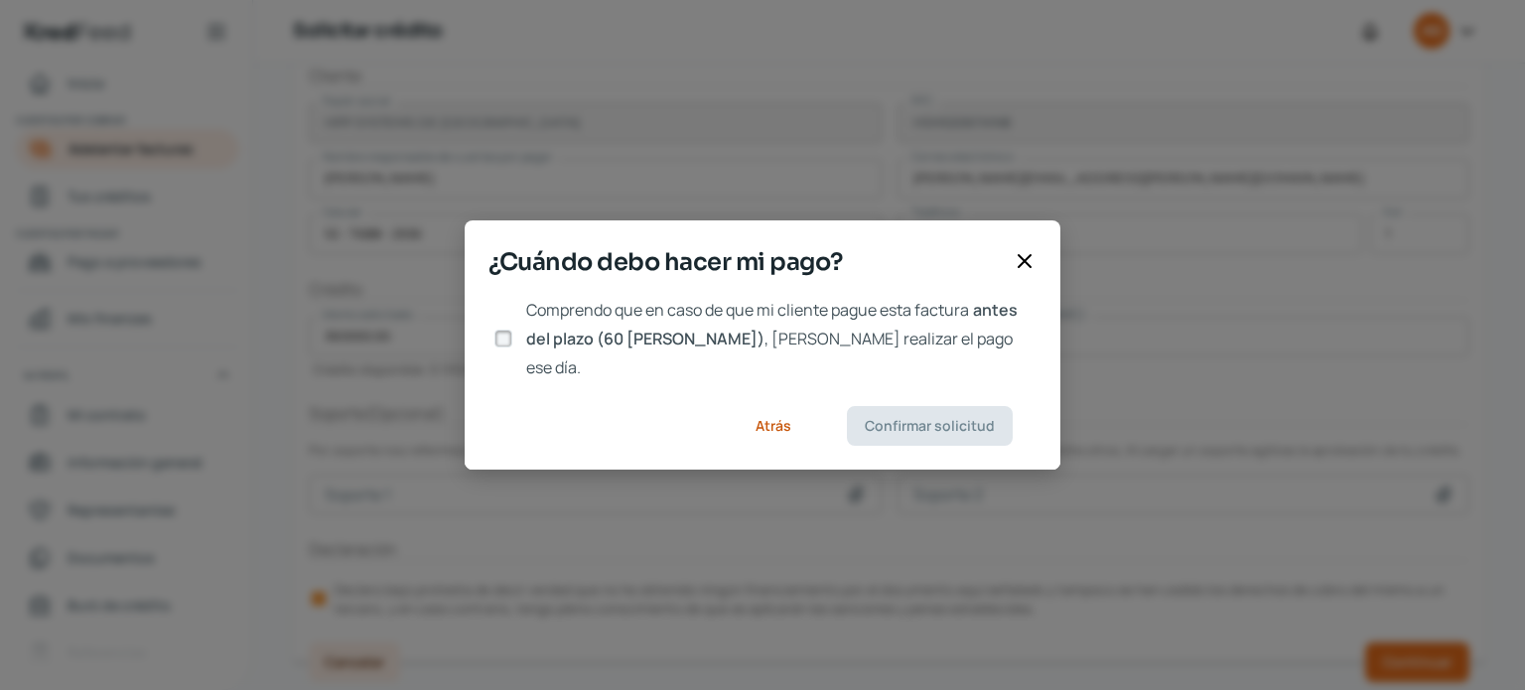
click at [502, 340] on input "Comprendo que en caso de que mi cliente pague esta factura antes del plazo (60 …" at bounding box center [503, 339] width 18 height 18
checkbox input "true"
click at [907, 419] on span "Confirmar solicitud" at bounding box center [930, 426] width 130 height 14
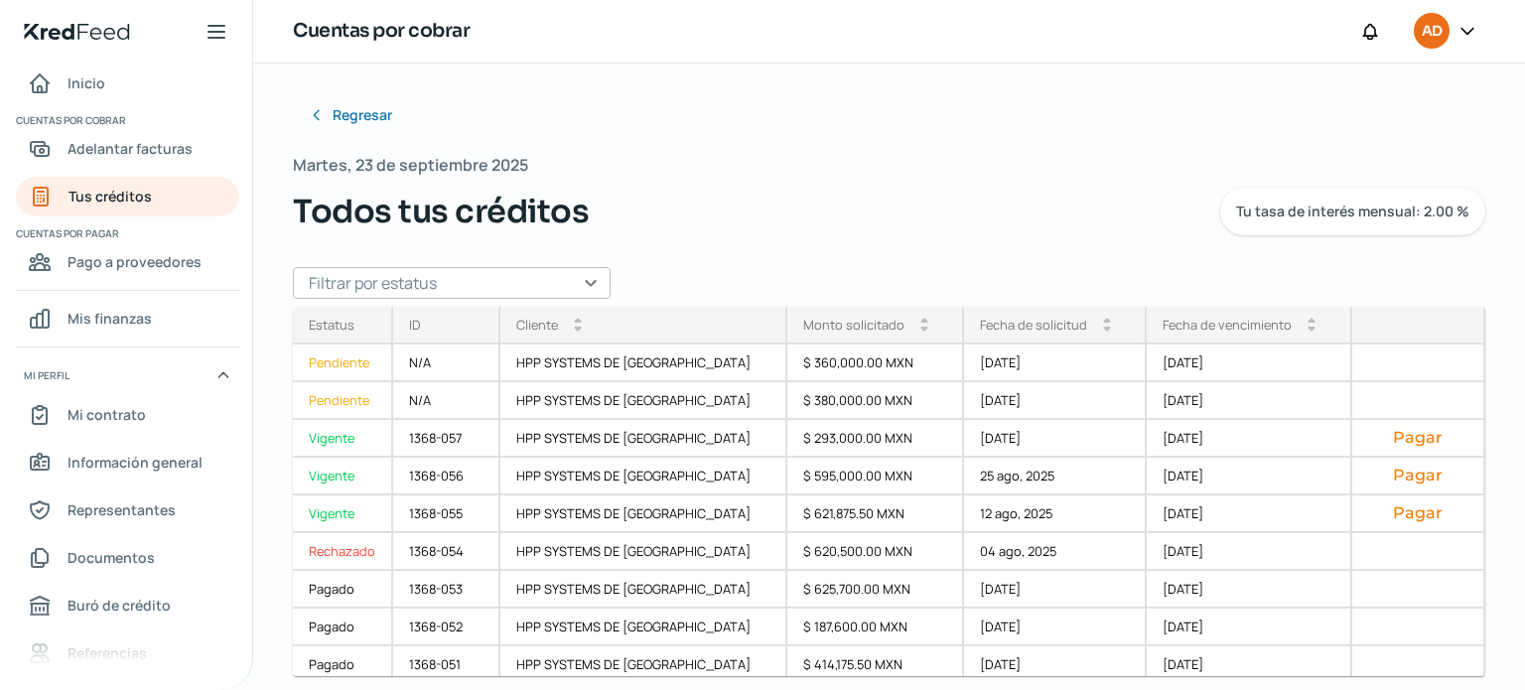
click at [1465, 28] on icon at bounding box center [1467, 31] width 20 height 20
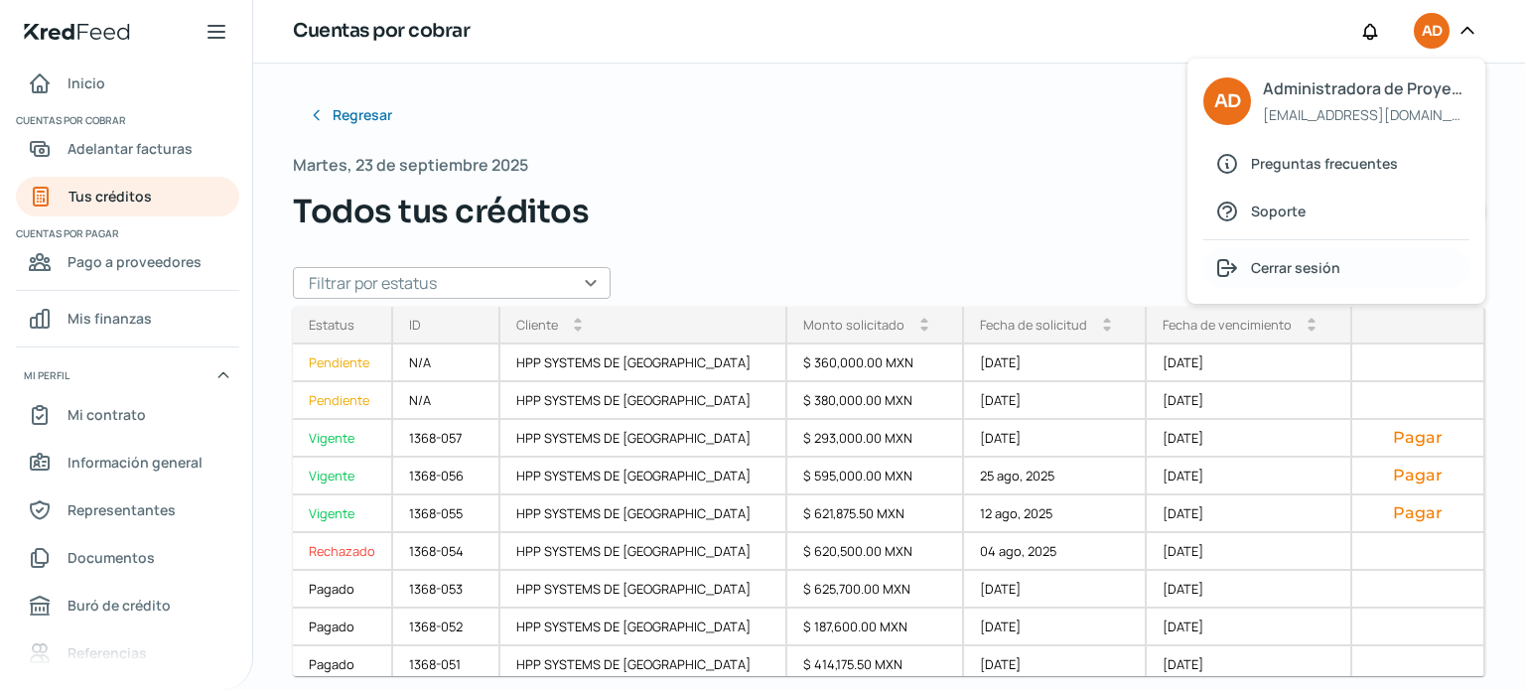
click at [1293, 265] on span "Cerrar sesión" at bounding box center [1295, 267] width 89 height 25
